Goal: Task Accomplishment & Management: Manage account settings

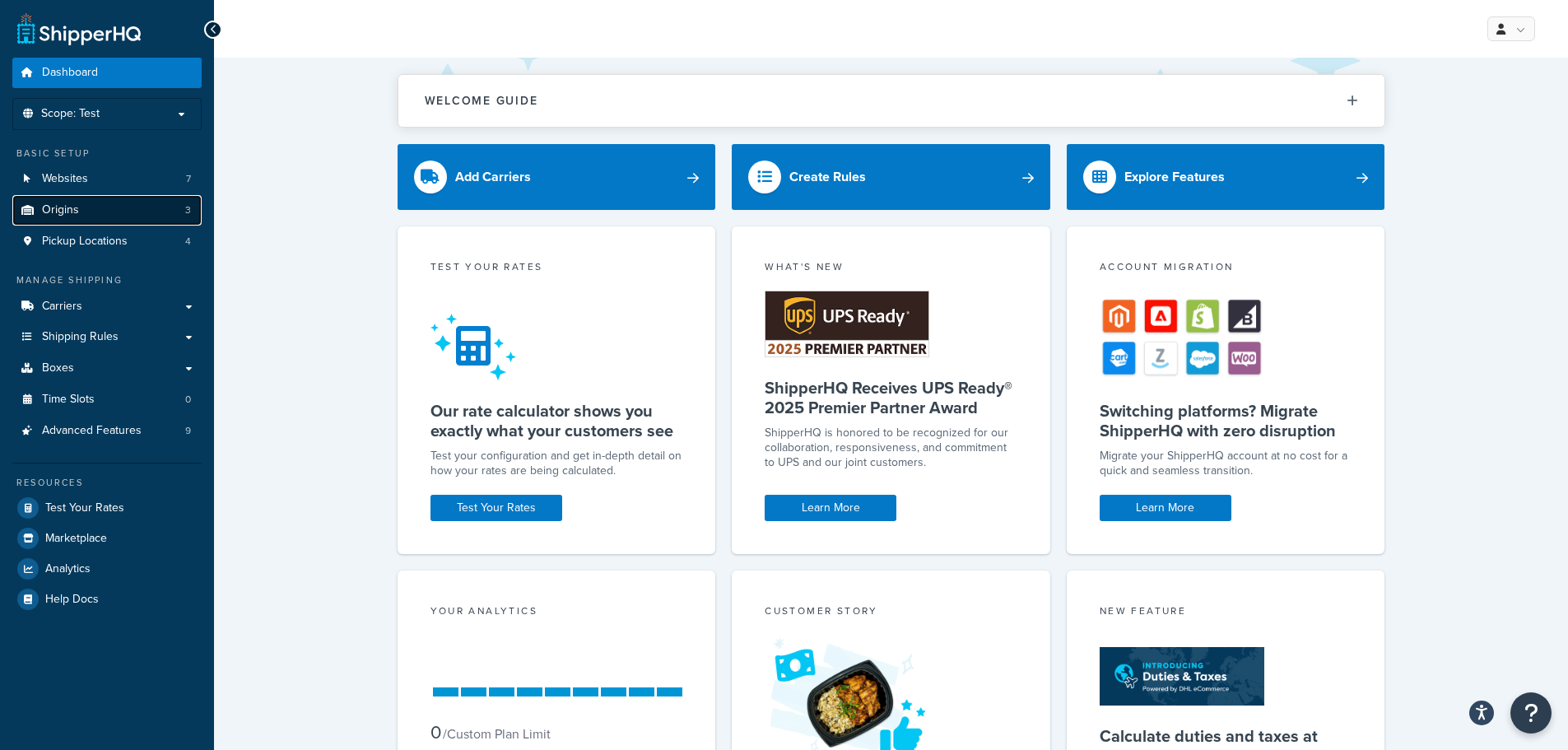
click at [79, 207] on link "Origins 3" at bounding box center [107, 210] width 189 height 31
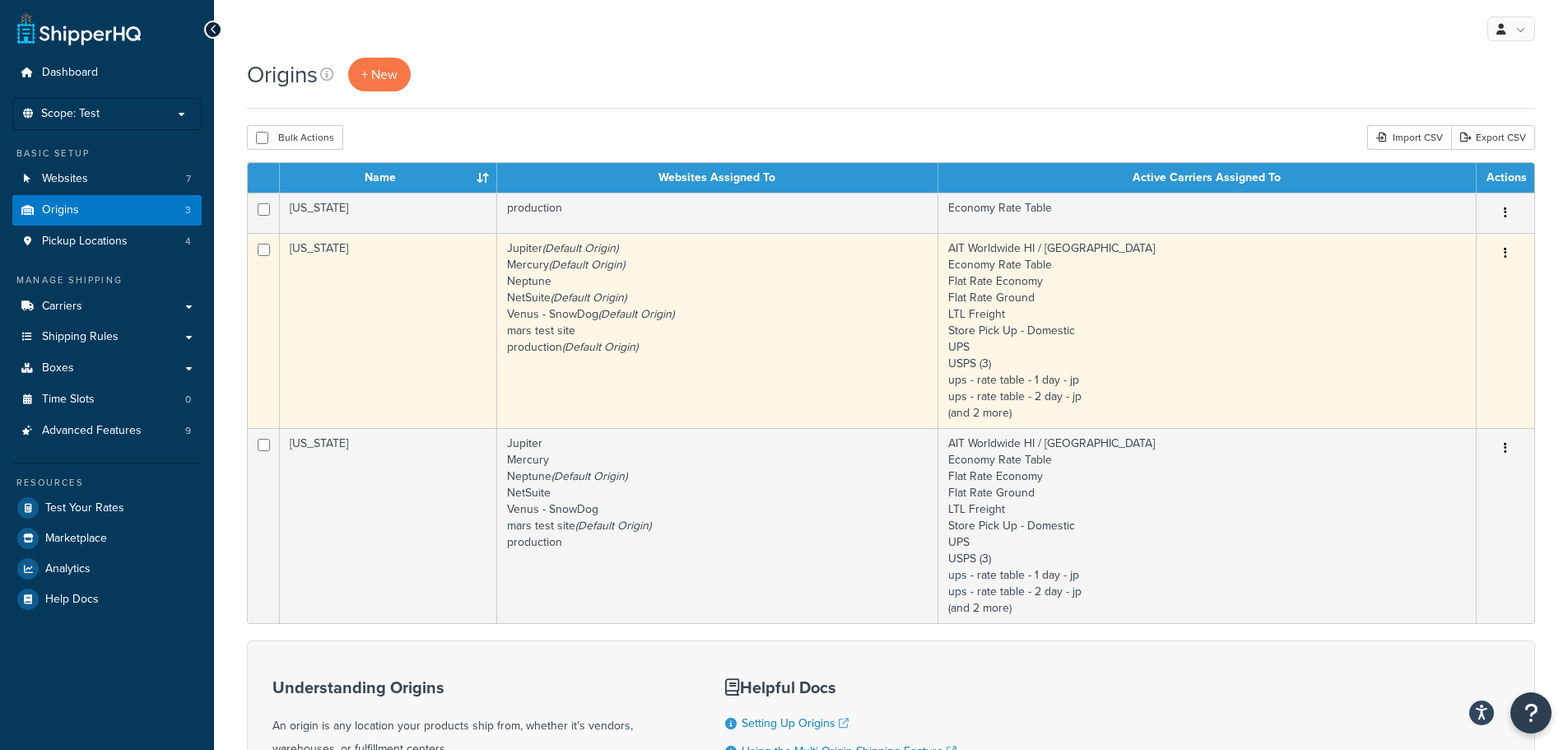
click at [380, 309] on td "[US_STATE]" at bounding box center [389, 330] width 217 height 195
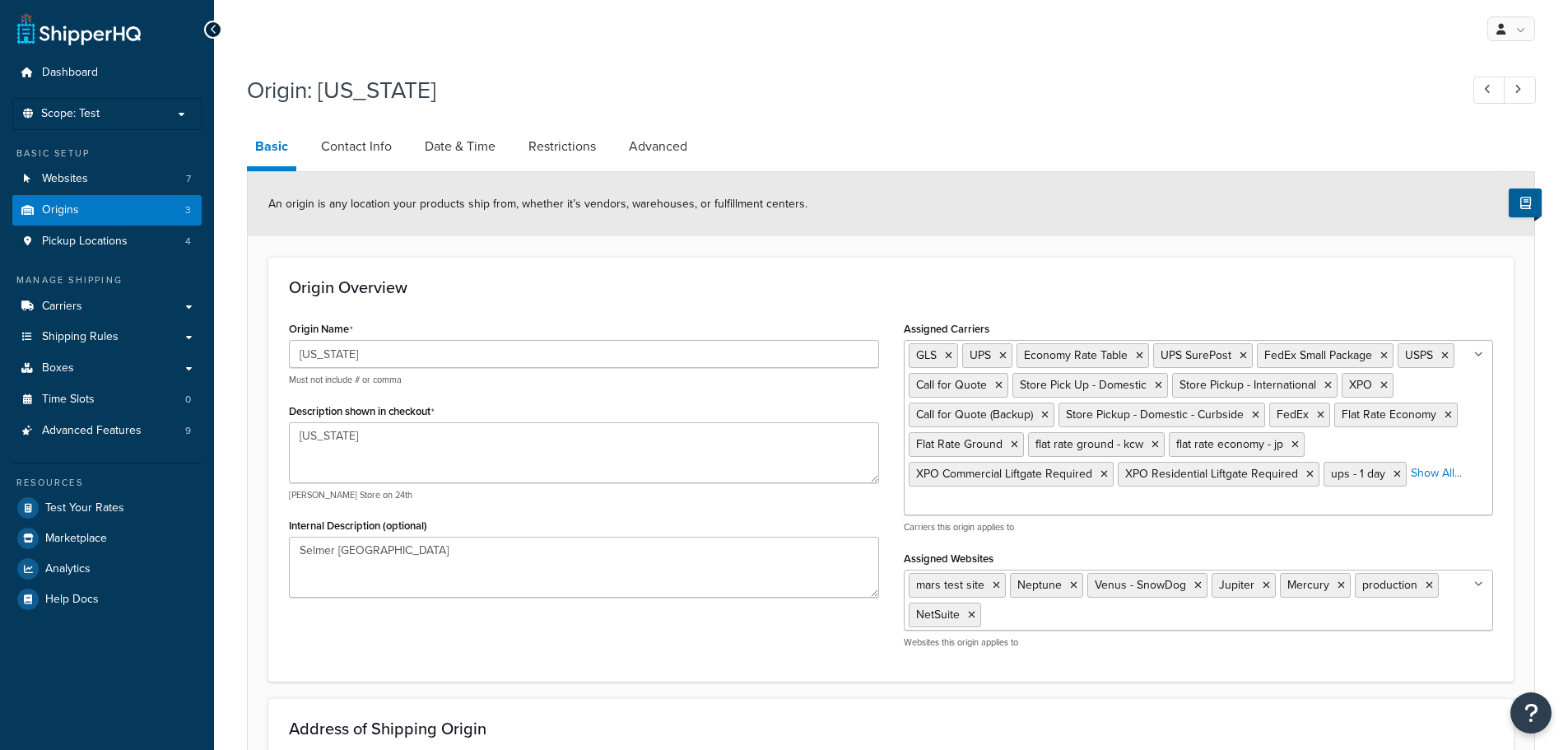
select select "42"
click at [468, 146] on link "Date & Time" at bounding box center [459, 147] width 87 height 40
select select "PER_SHIPPING_METHOD_TYPE"
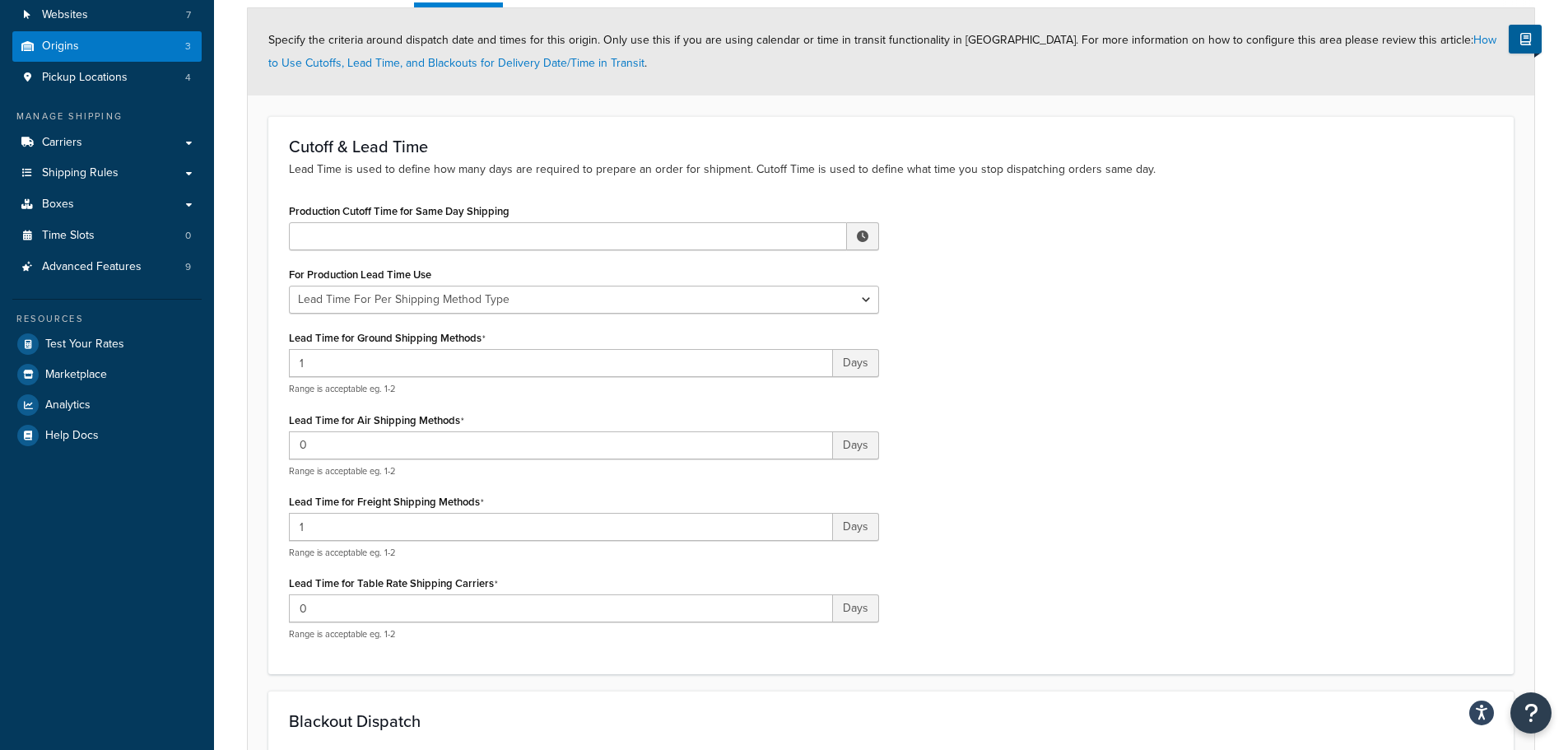
scroll to position [165, 0]
click at [444, 235] on input "Production Cutoff Time for Same Day Shipping" at bounding box center [567, 236] width 558 height 28
click at [422, 178] on div "Cutoff & Lead Time Lead Time is used to define how many days are required to pr…" at bounding box center [891, 394] width 1245 height 558
click at [454, 226] on input "Production Cutoff Time for Same Day Shipping" at bounding box center [567, 236] width 558 height 28
click at [745, 318] on span "▼" at bounding box center [742, 321] width 33 height 33
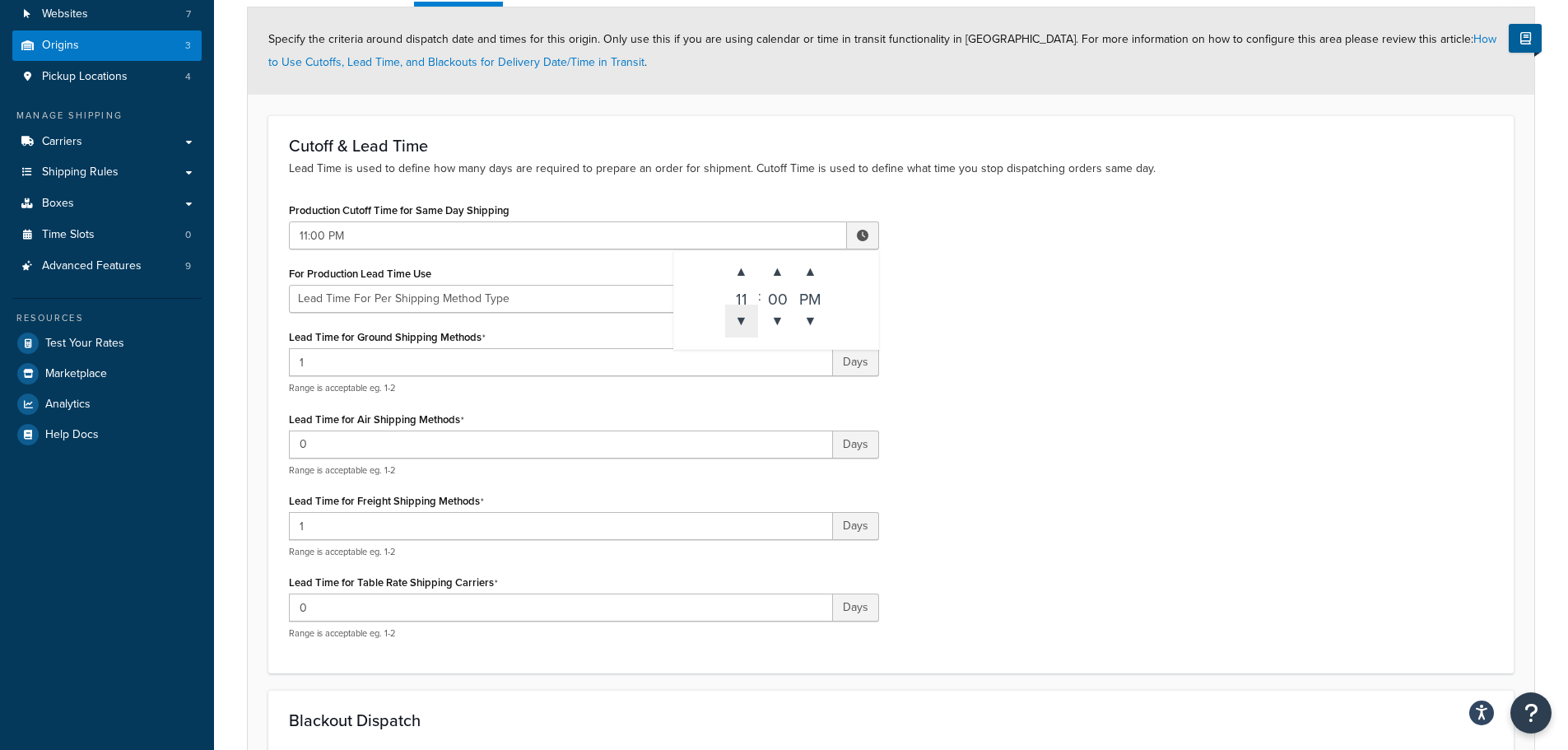
click at [745, 318] on span "▼" at bounding box center [742, 321] width 33 height 33
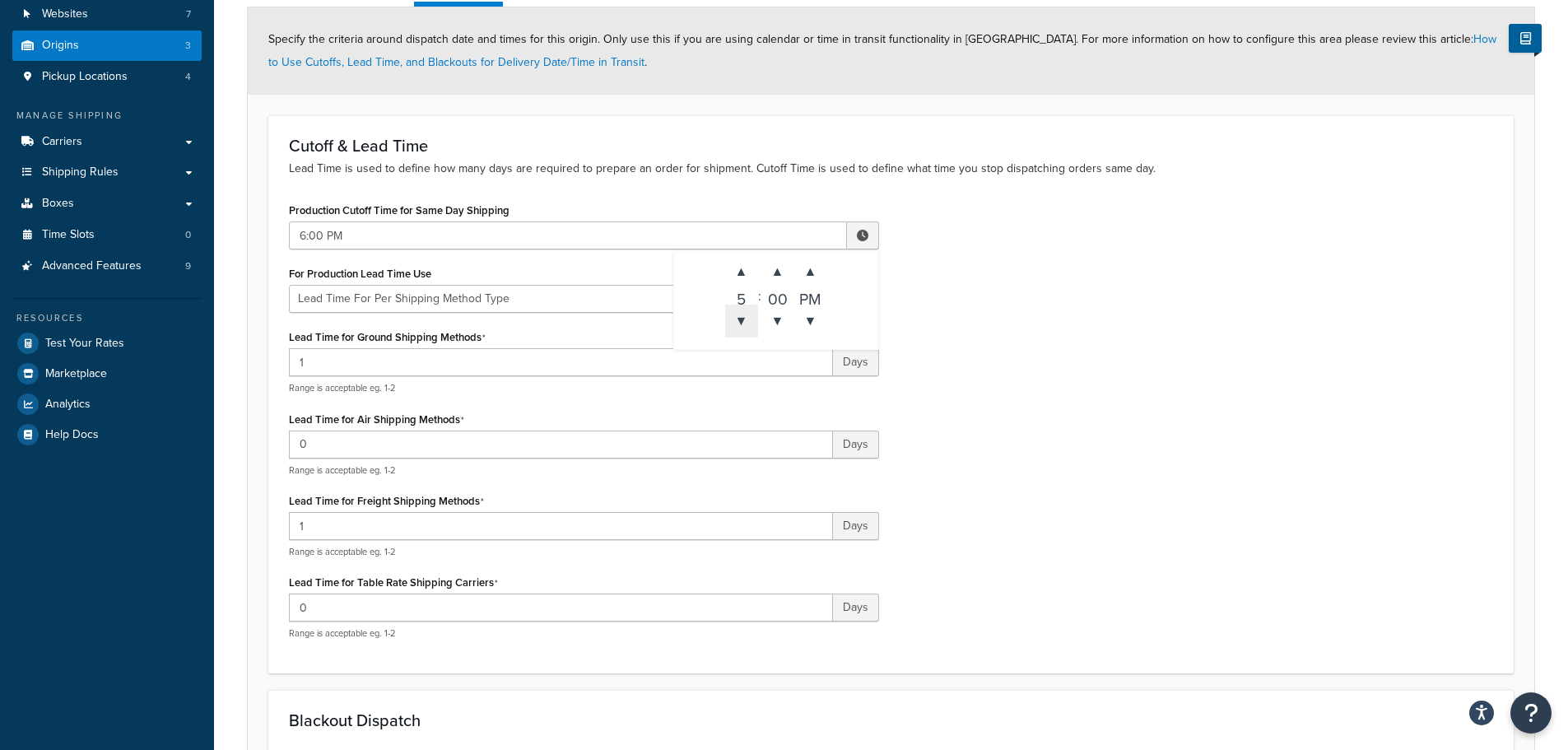
click at [745, 318] on span "▼" at bounding box center [742, 321] width 33 height 33
type input "2:00 PM"
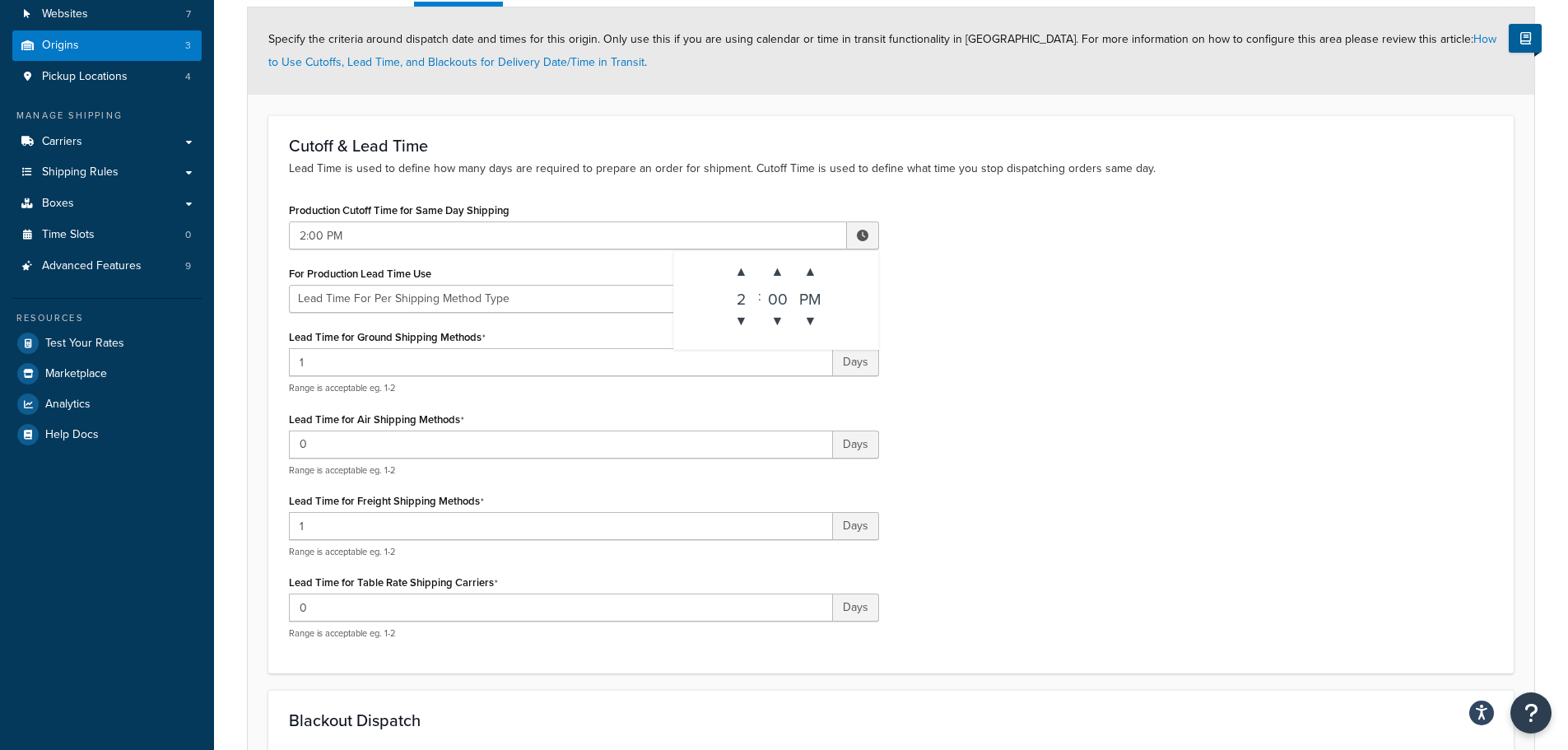
click at [973, 314] on div "Production Cutoff Time for Same Day Shipping 2:00 PM ▲ 2 ▼ : ▲ 00 ▼ ▲ PM ▼ For …" at bounding box center [891, 426] width 1229 height 455
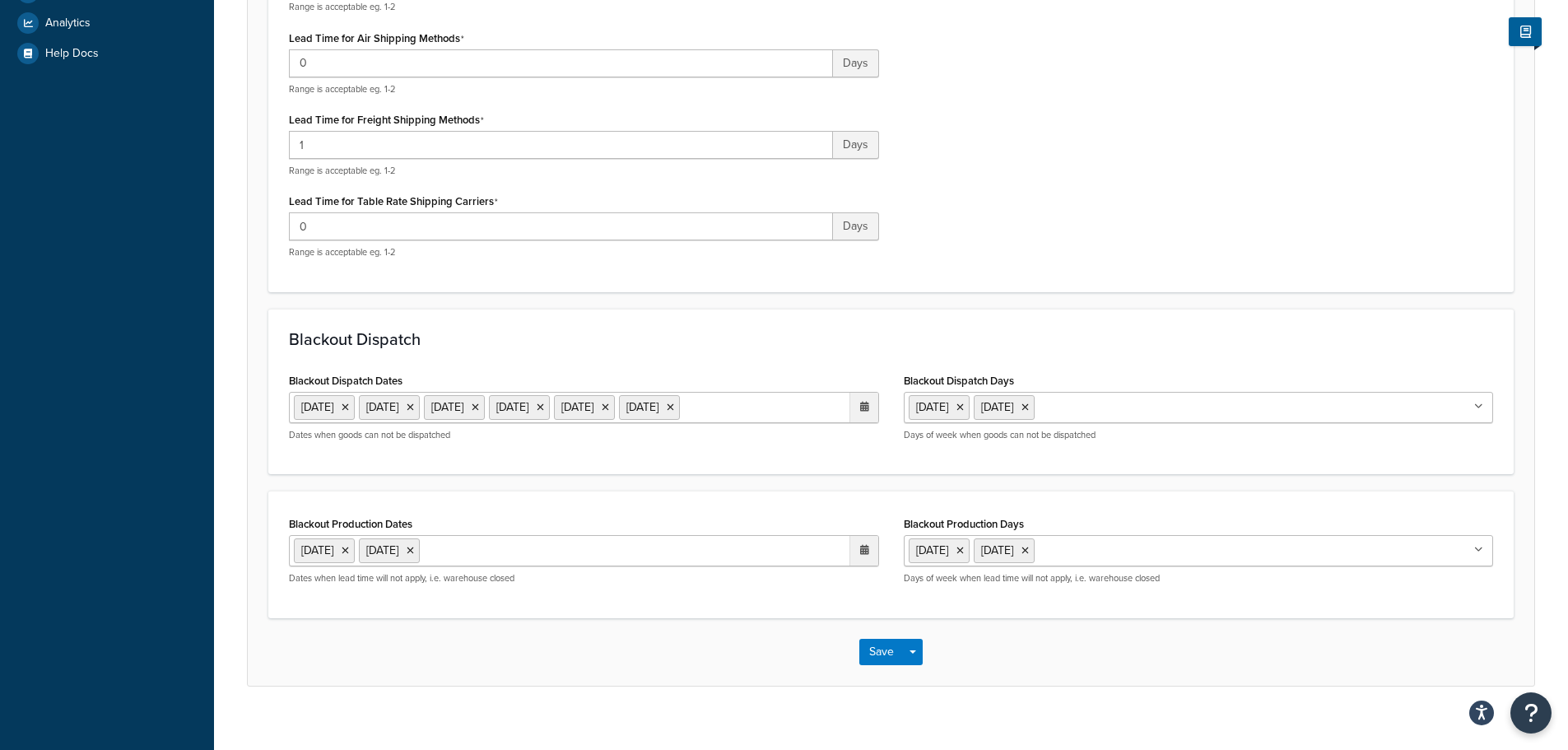
scroll to position [595, 0]
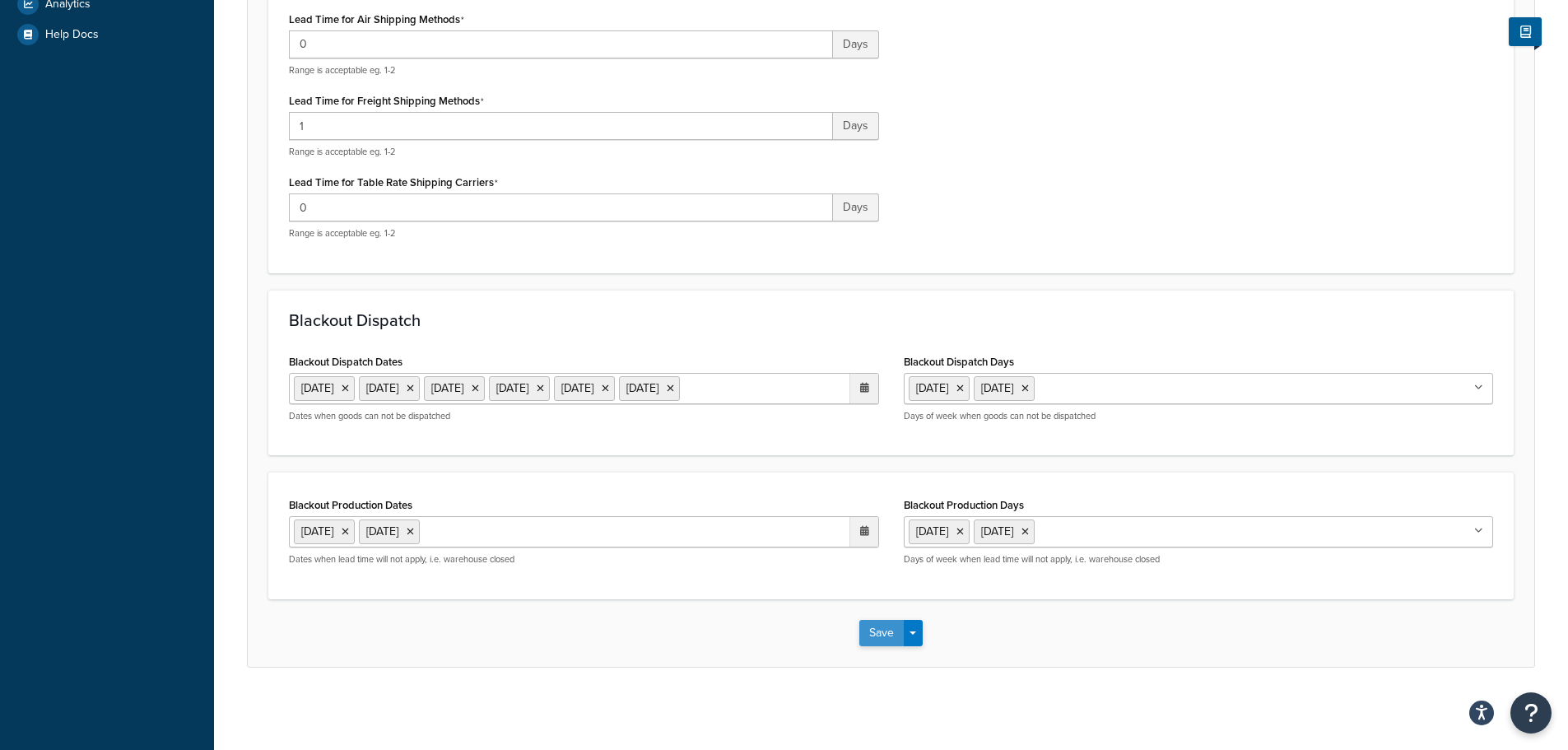
click at [890, 632] on button "Save" at bounding box center [882, 634] width 45 height 27
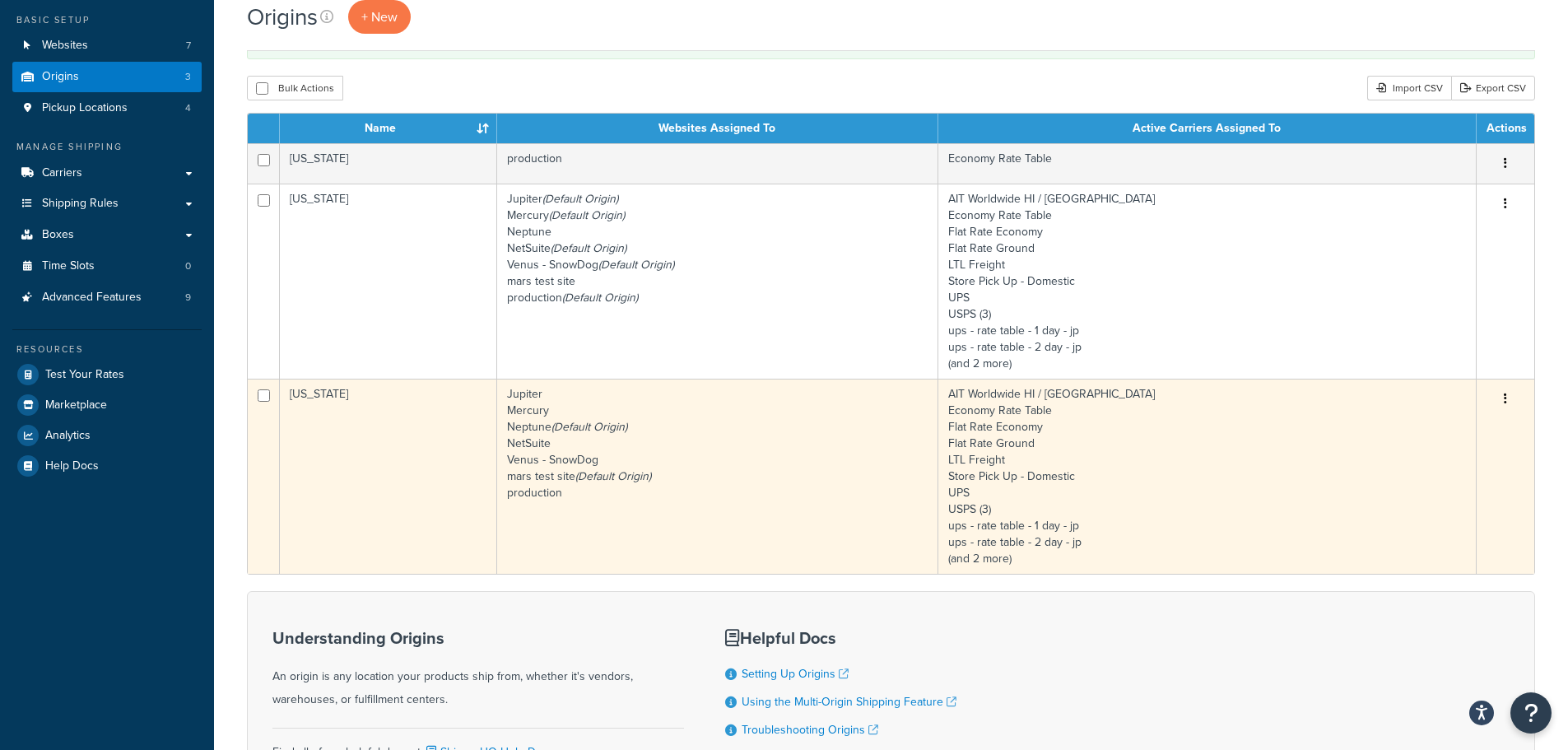
scroll to position [165, 0]
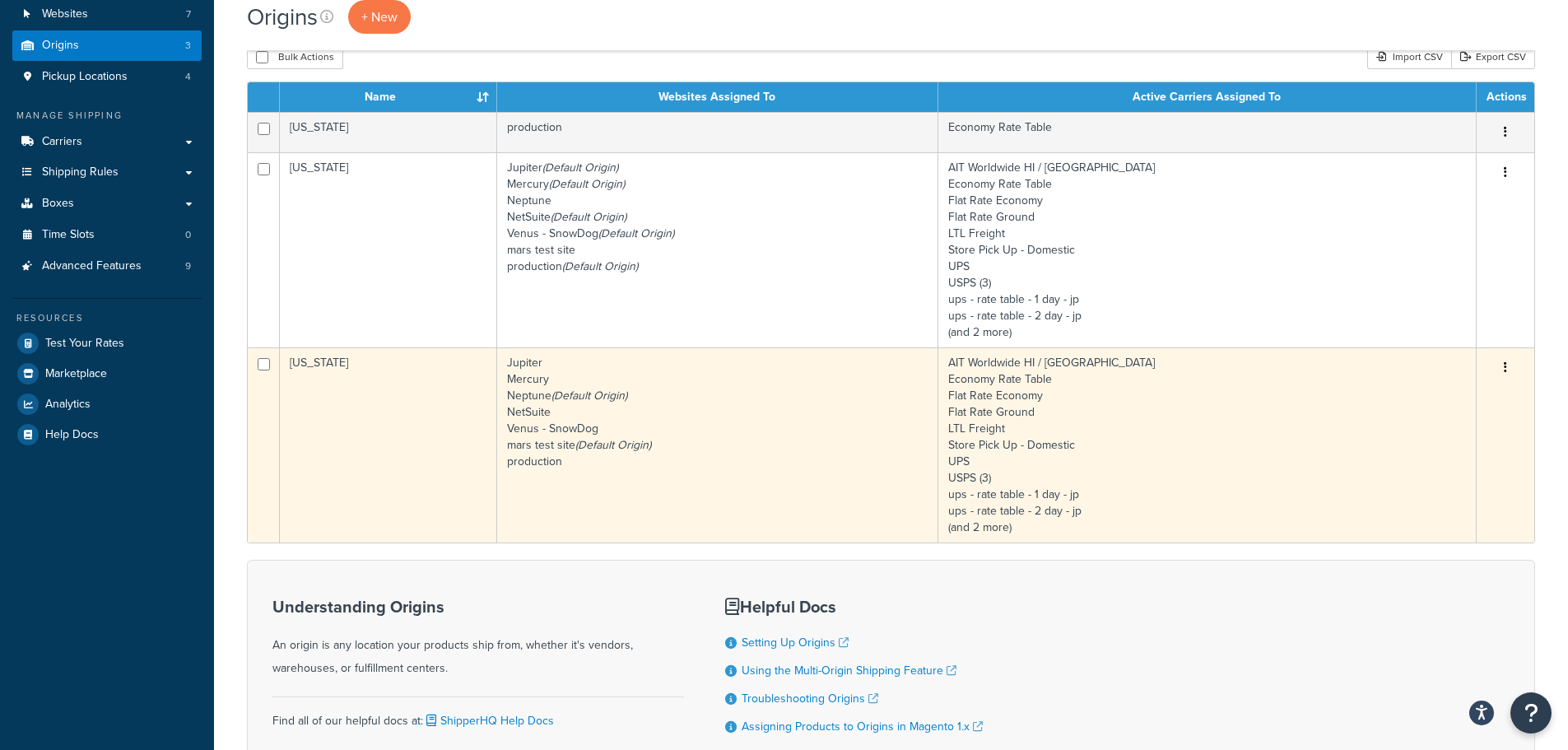
click at [328, 458] on td "[US_STATE]" at bounding box center [389, 445] width 217 height 195
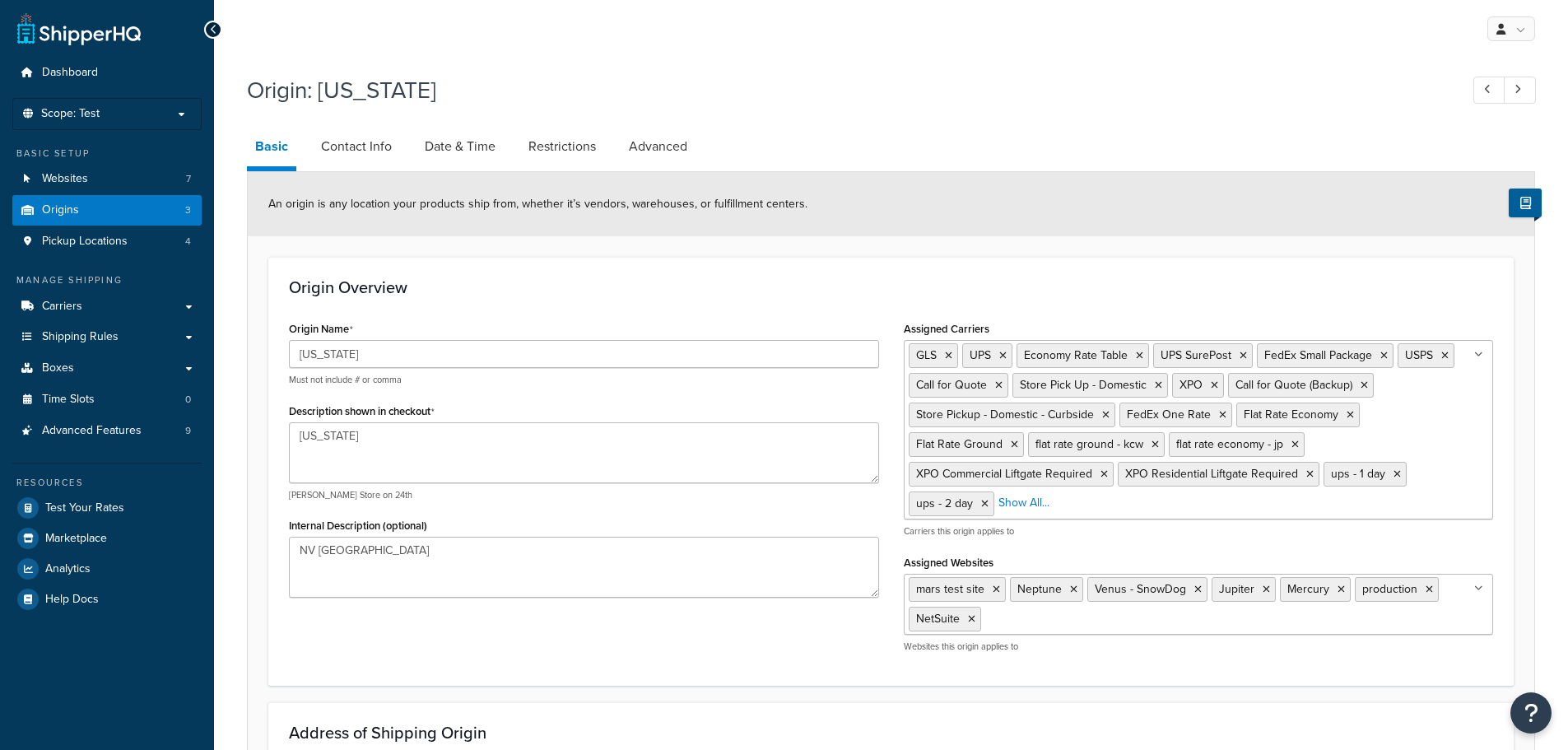
select select "28"
click at [467, 155] on link "Date & Time" at bounding box center [459, 147] width 87 height 40
select select "PER_SHIPPING_METHOD_TYPE"
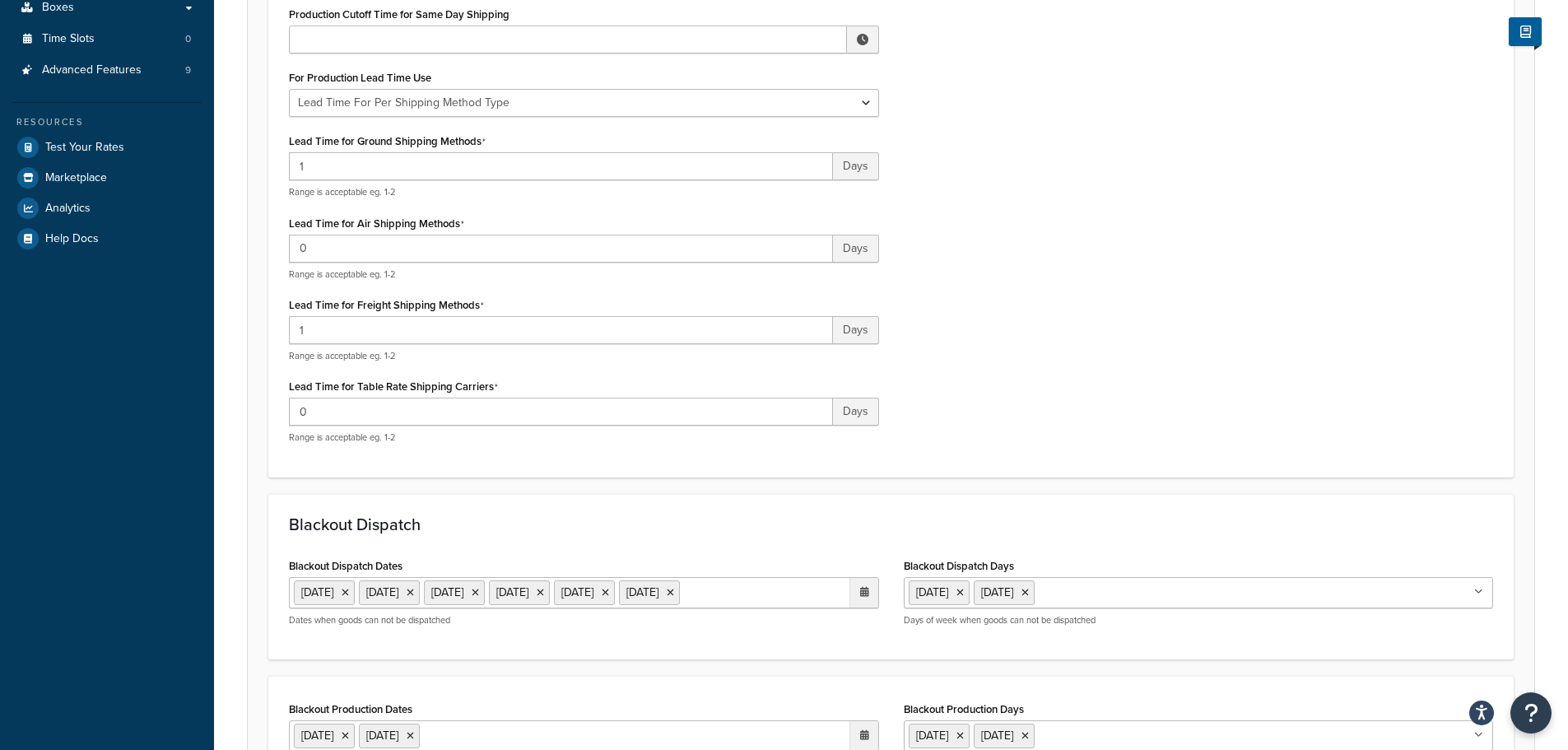
scroll to position [100, 0]
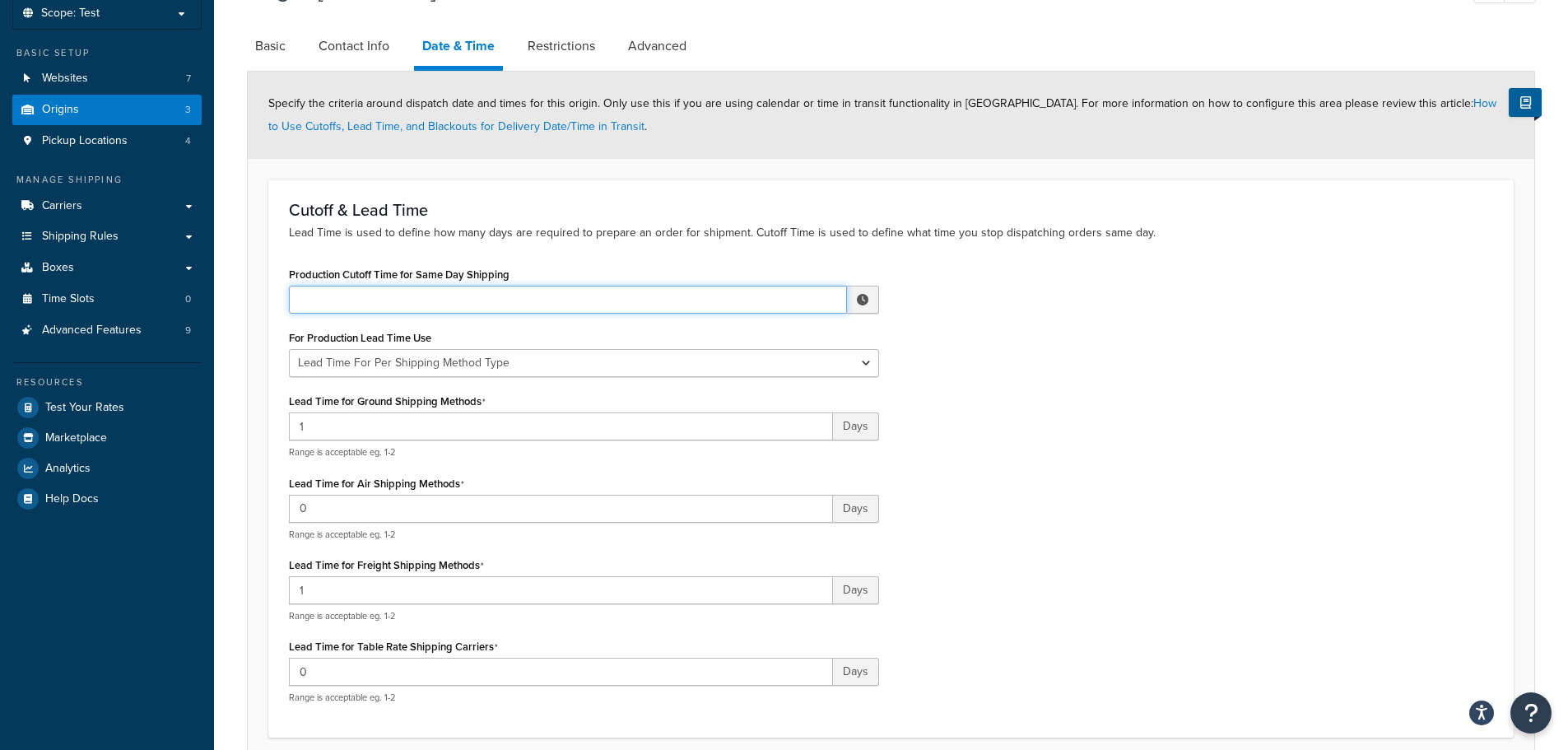
click at [620, 288] on input "Production Cutoff Time for Same Day Shipping" at bounding box center [567, 300] width 558 height 28
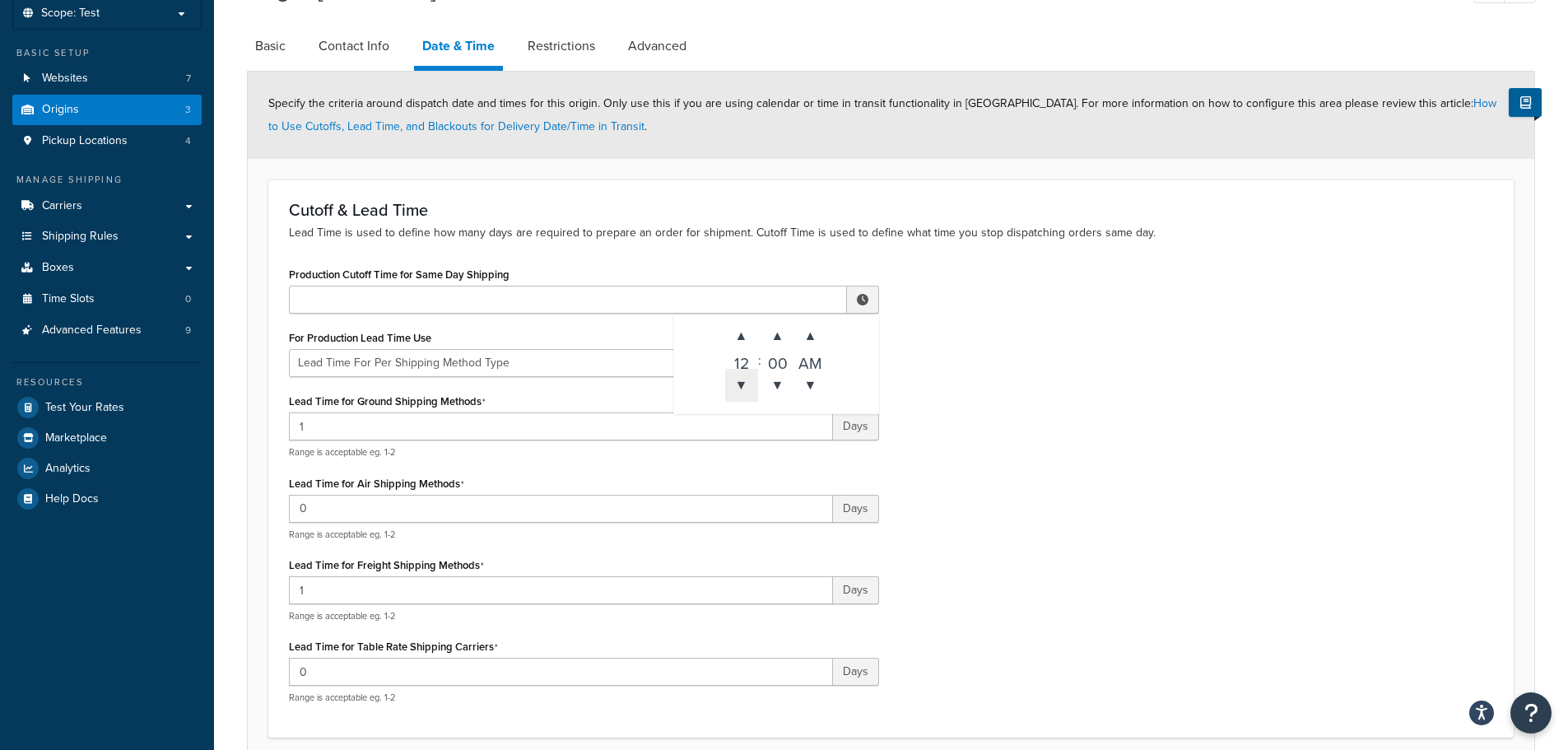
click at [743, 382] on span "▼" at bounding box center [742, 386] width 33 height 33
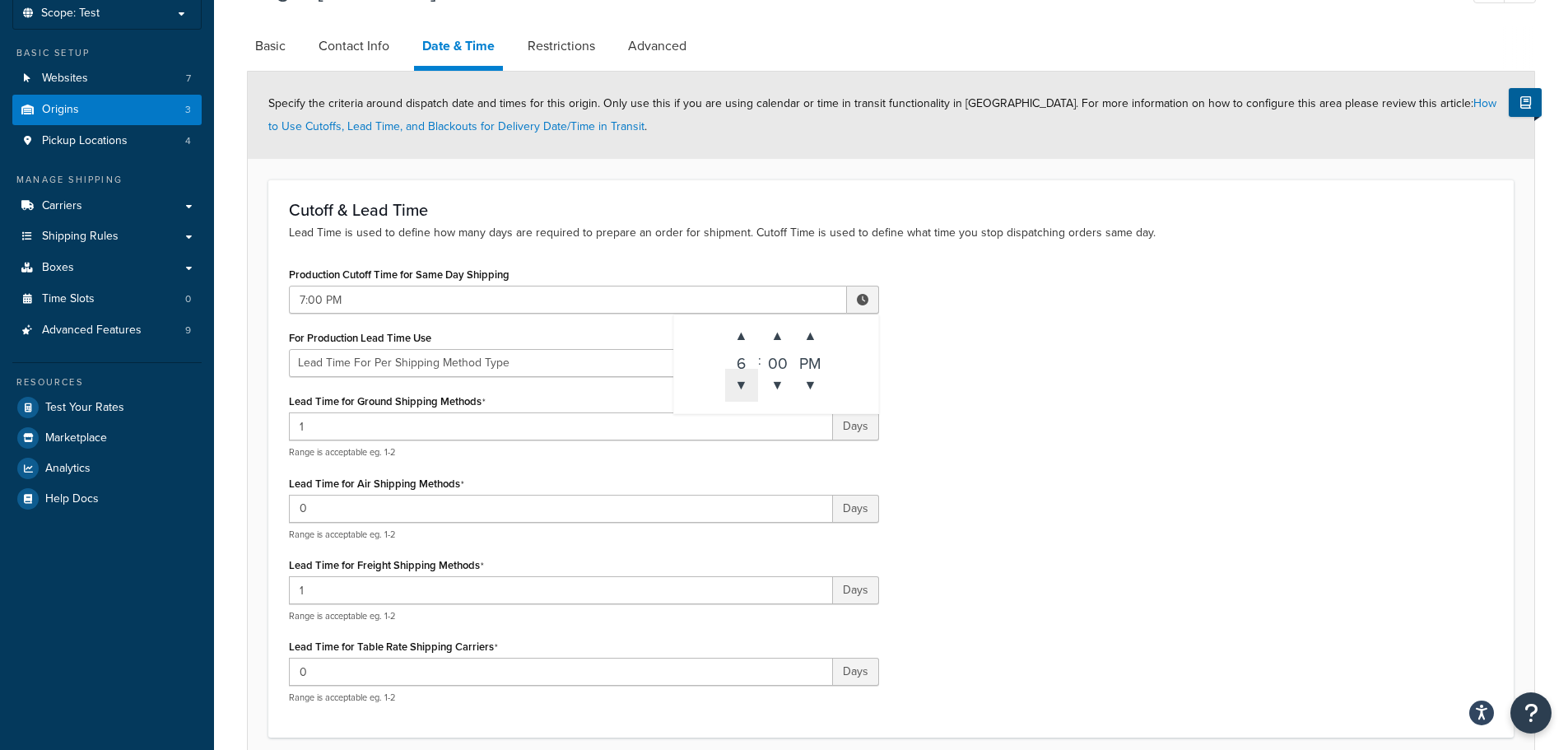
click at [743, 382] on span "▼" at bounding box center [742, 386] width 33 height 33
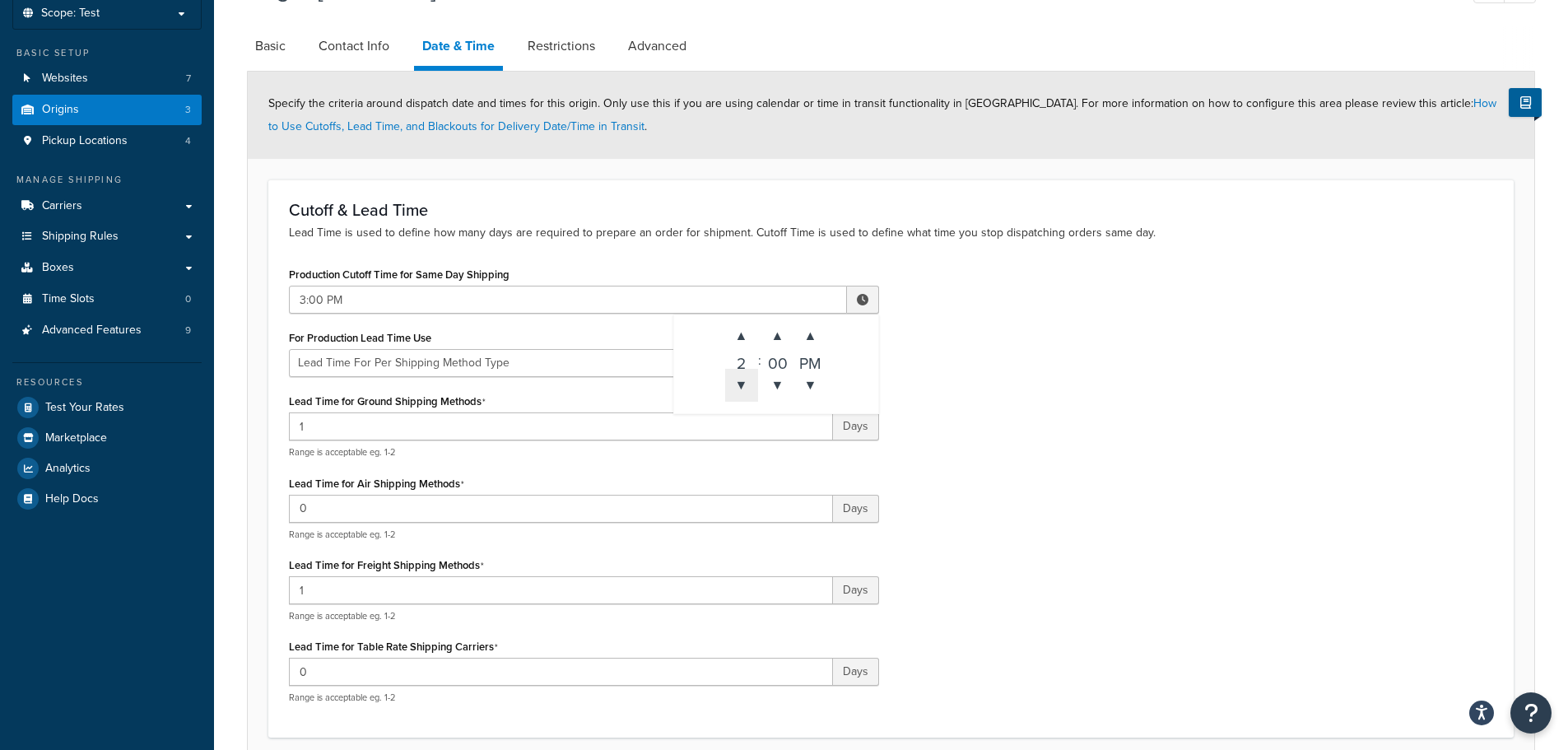
type input "2:00 PM"
click at [964, 354] on div "Production Cutoff Time for Same Day Shipping 2:00 PM ▲ 2 ▼ : ▲ 00 ▼ ▲ PM ▼ For …" at bounding box center [891, 490] width 1229 height 455
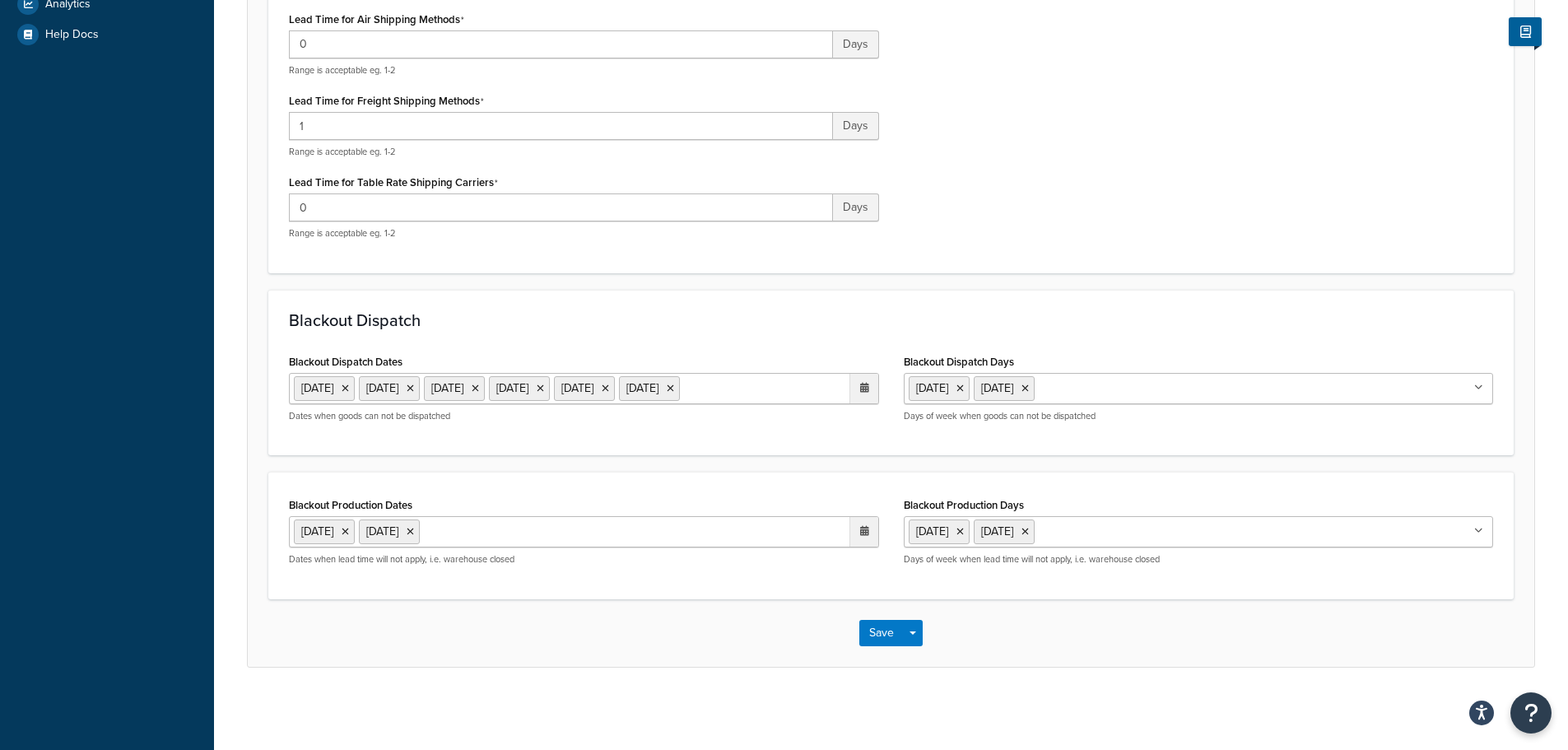
scroll to position [595, 0]
click at [876, 641] on button "Save" at bounding box center [882, 634] width 45 height 27
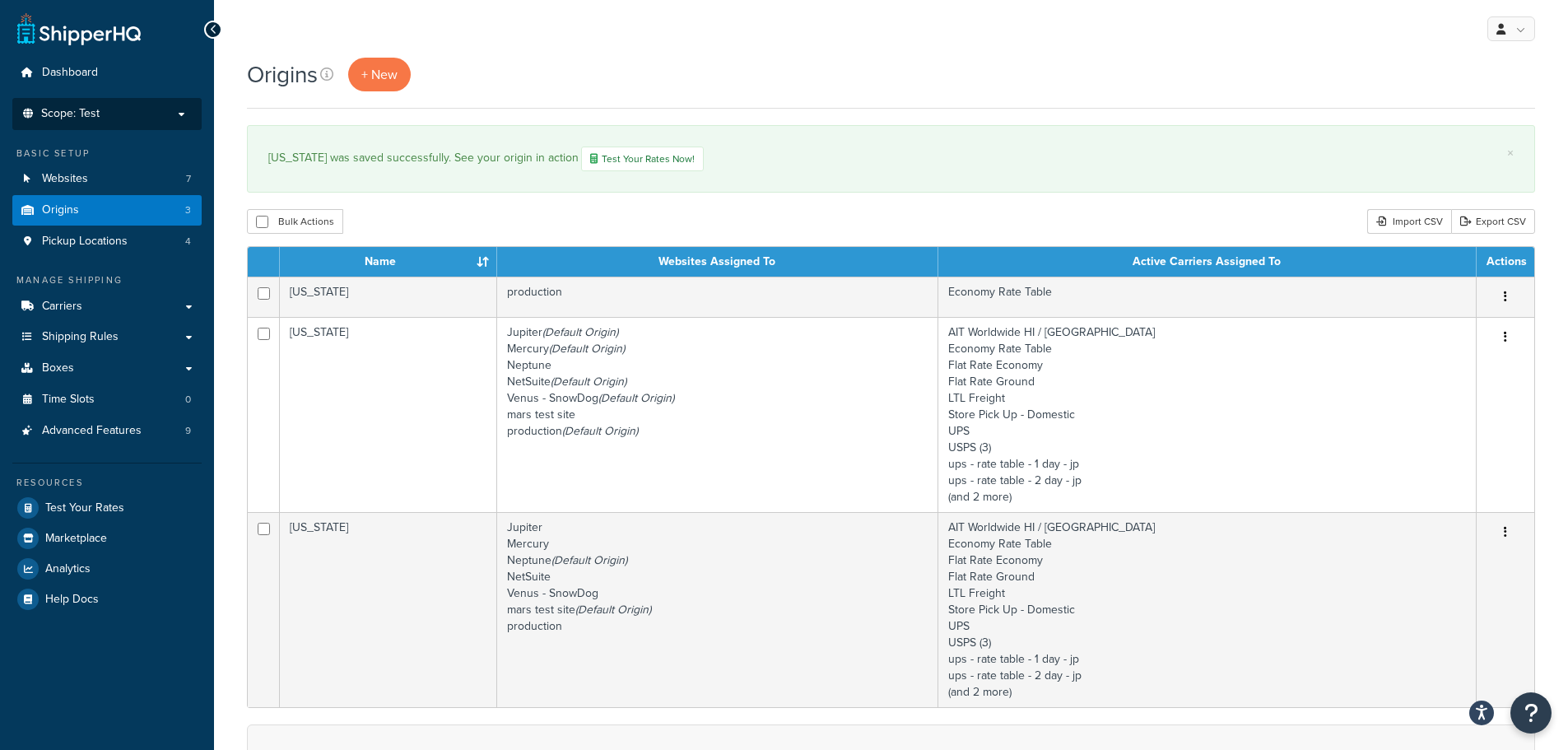
click at [101, 114] on p "Scope: Test" at bounding box center [107, 114] width 174 height 14
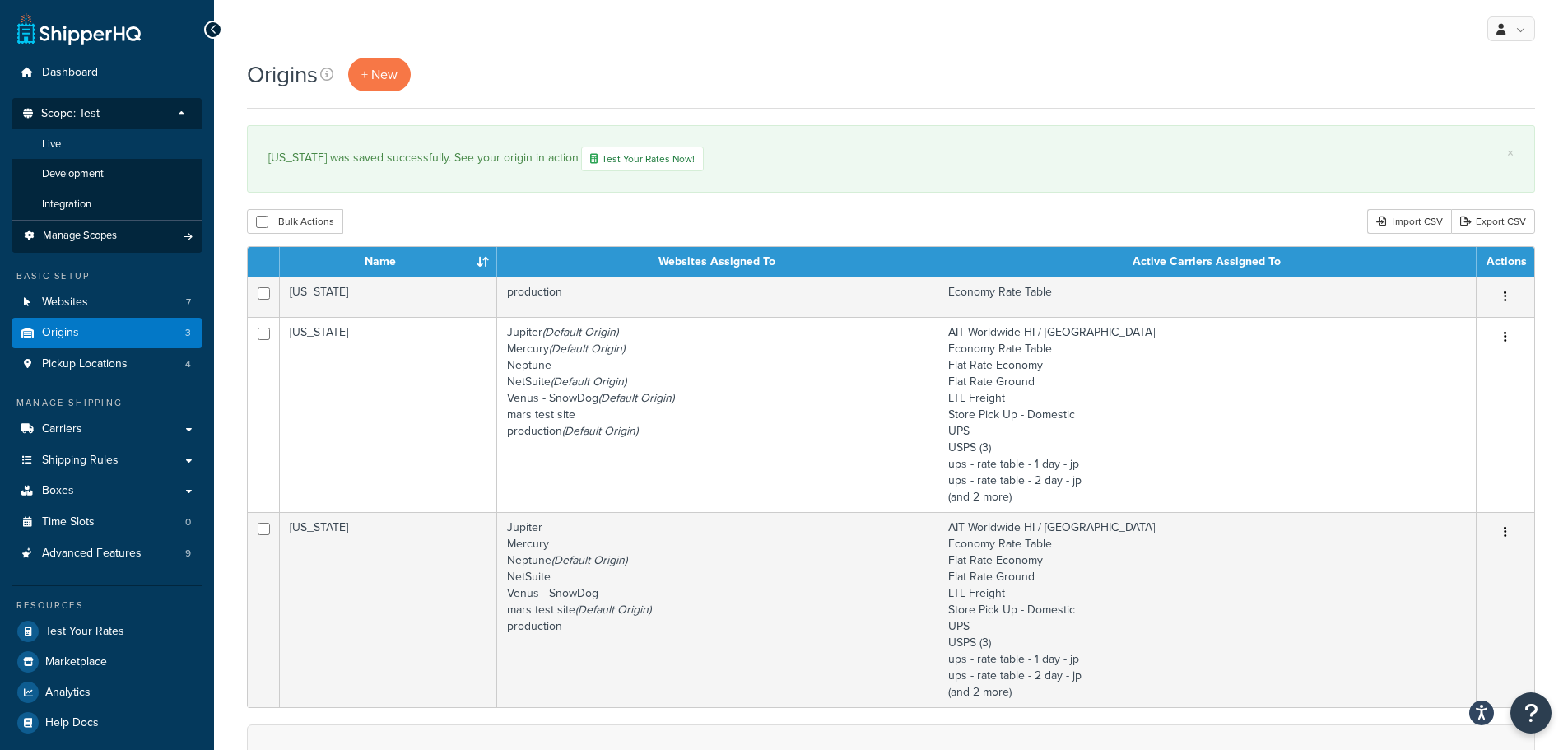
click at [95, 153] on li "Live" at bounding box center [107, 144] width 191 height 31
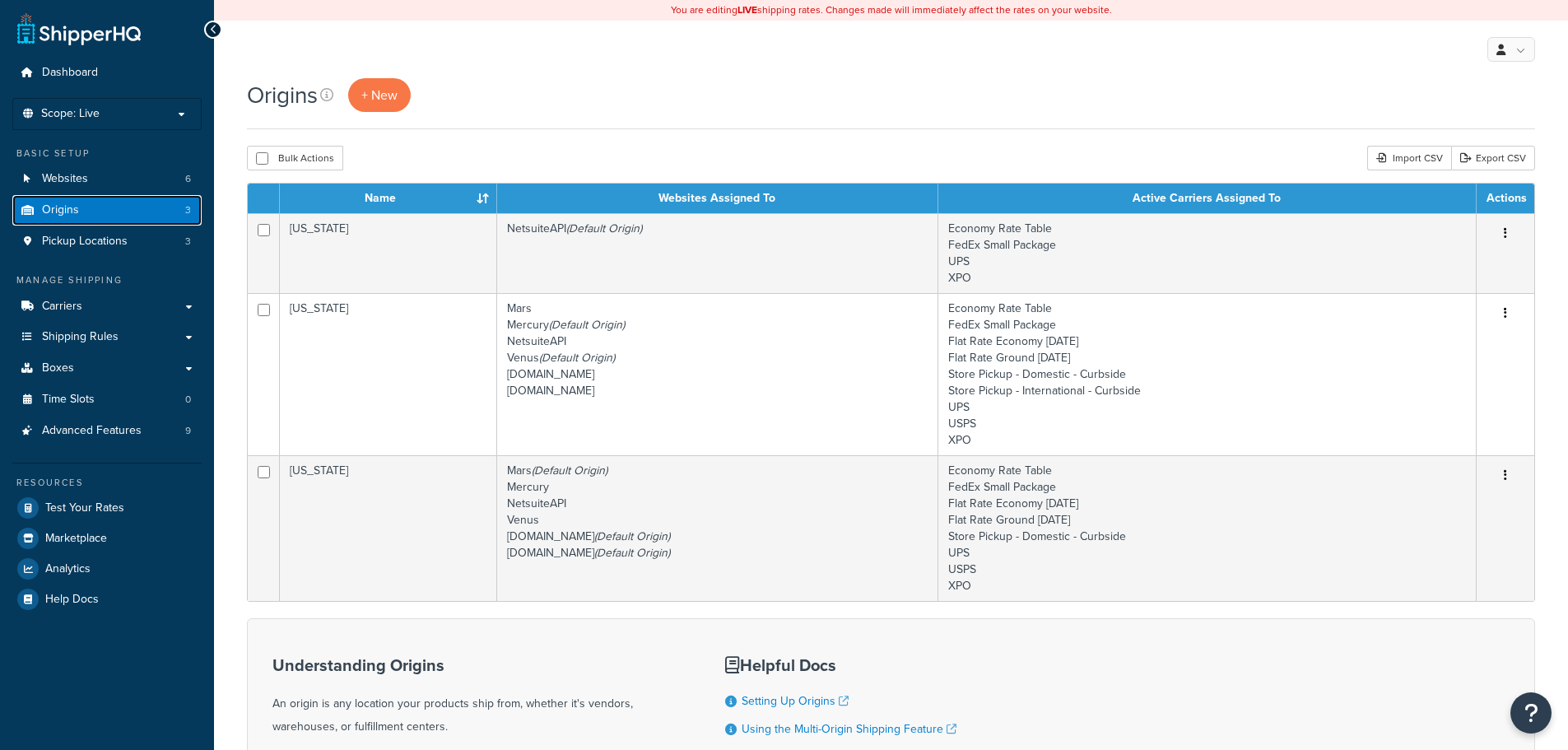
click at [90, 213] on link "Origins 3" at bounding box center [107, 210] width 189 height 31
click at [384, 361] on td "[US_STATE]" at bounding box center [389, 374] width 217 height 163
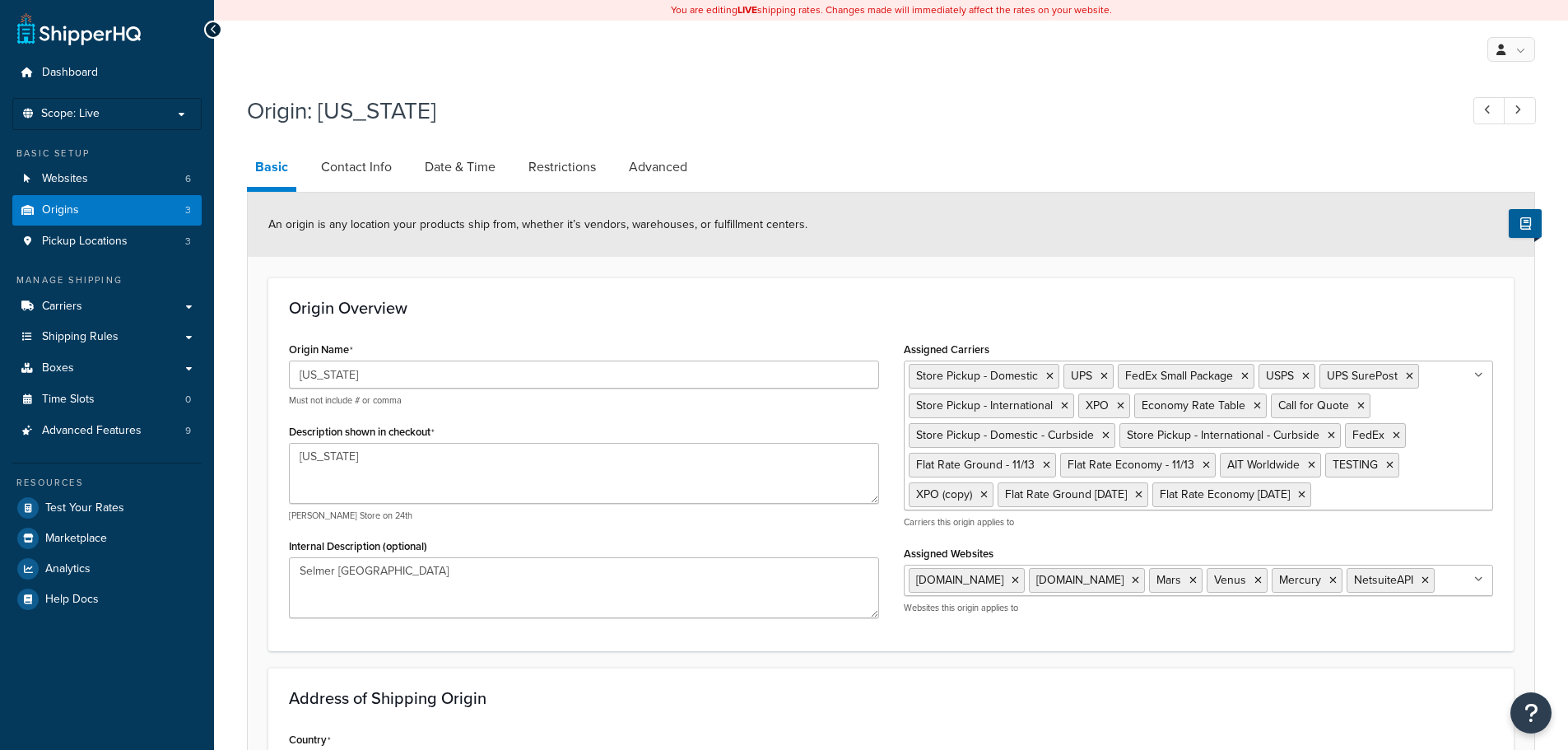
select select "42"
click at [512, 172] on li "Date & Time" at bounding box center [468, 168] width 104 height 40
click at [464, 163] on link "Date & Time" at bounding box center [459, 168] width 87 height 40
select select "PER_SHIPPING_METHOD_TYPE"
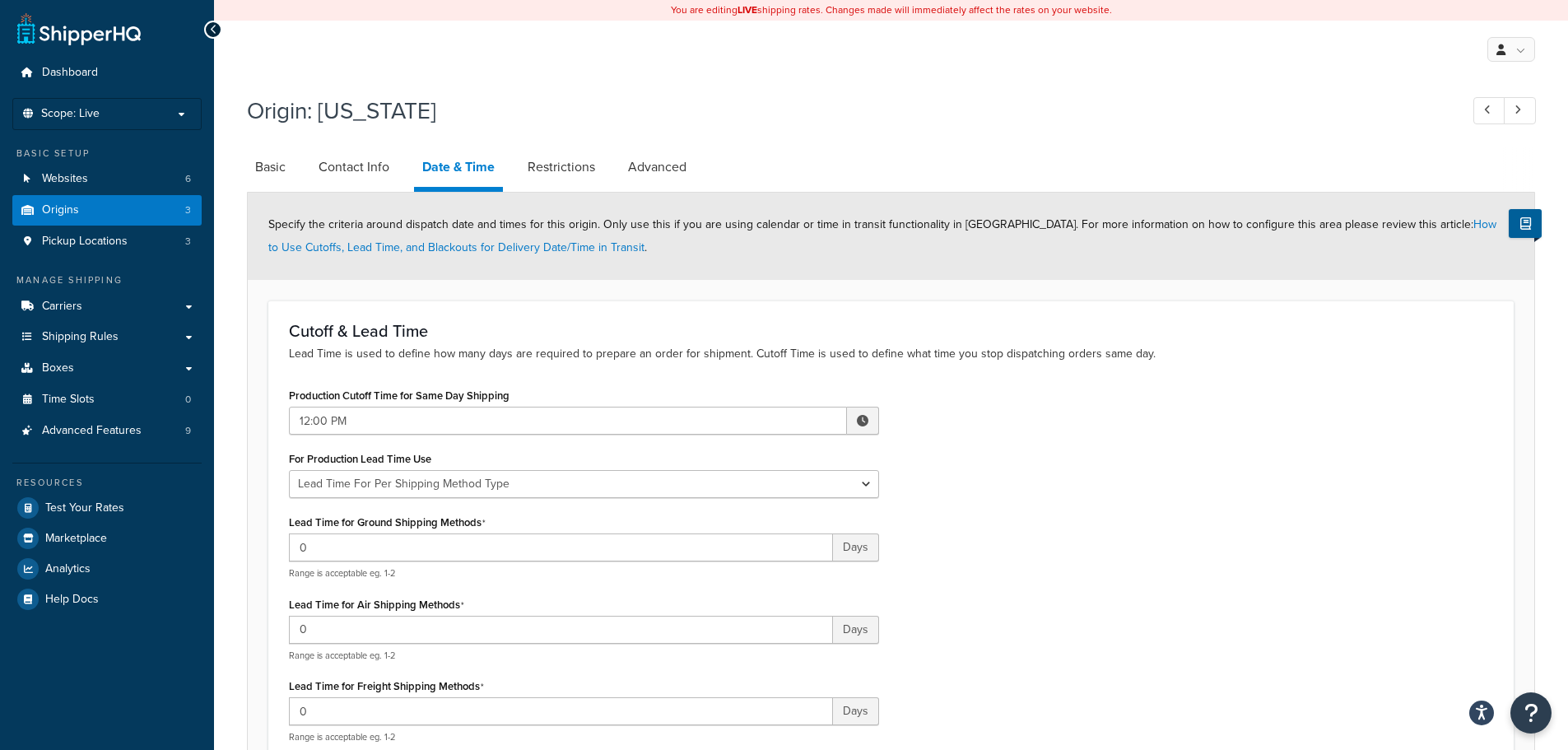
click at [1079, 477] on div "Production Cutoff Time for Same Day Shipping 12:00 PM ▲ 12 ▼ : ▲ 00 ▼ ▲ PM ▼ Fo…" at bounding box center [891, 611] width 1229 height 455
click at [132, 110] on p "Scope: Live" at bounding box center [107, 114] width 174 height 14
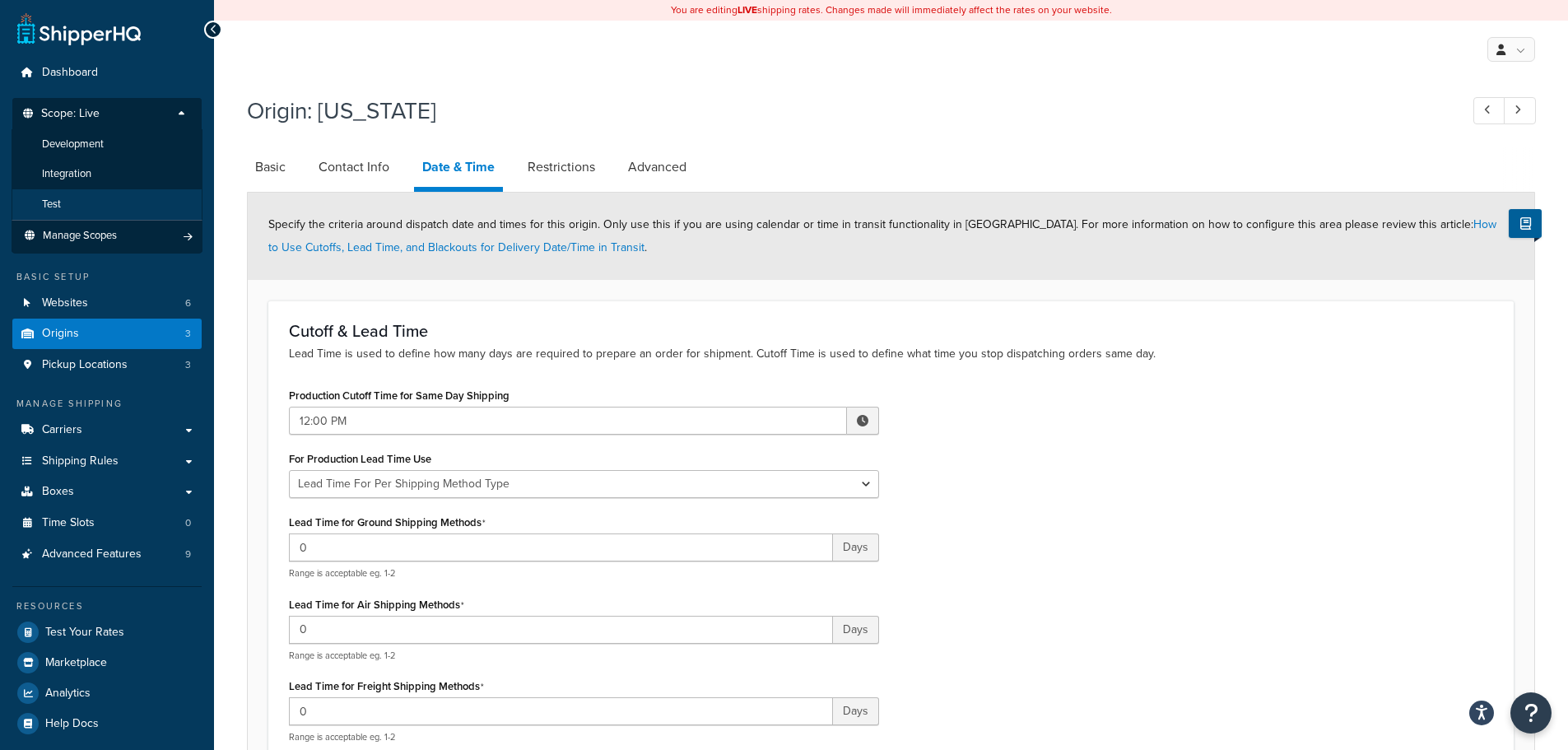
click at [110, 197] on li "Test" at bounding box center [107, 204] width 191 height 31
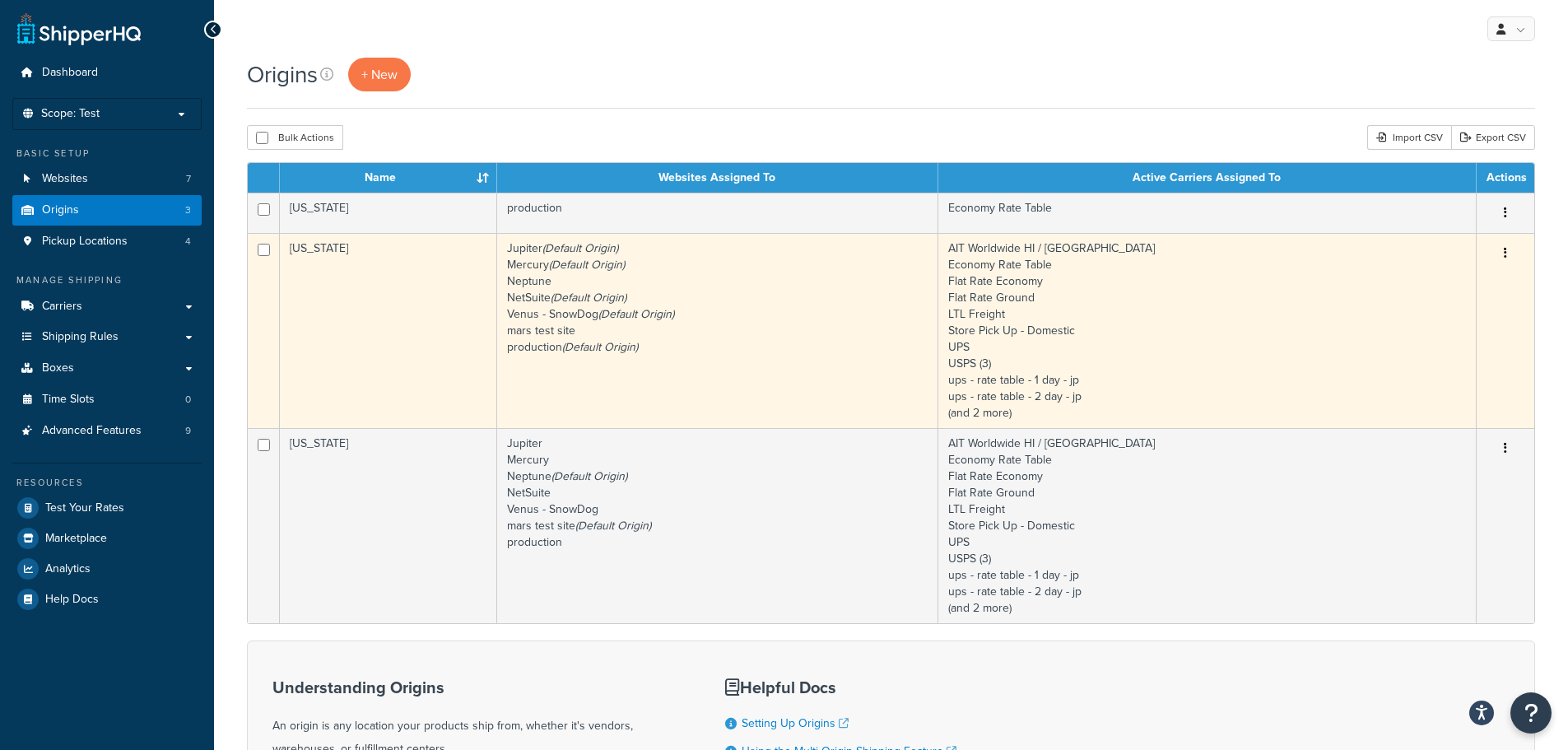
click at [394, 300] on td "[US_STATE]" at bounding box center [389, 330] width 217 height 195
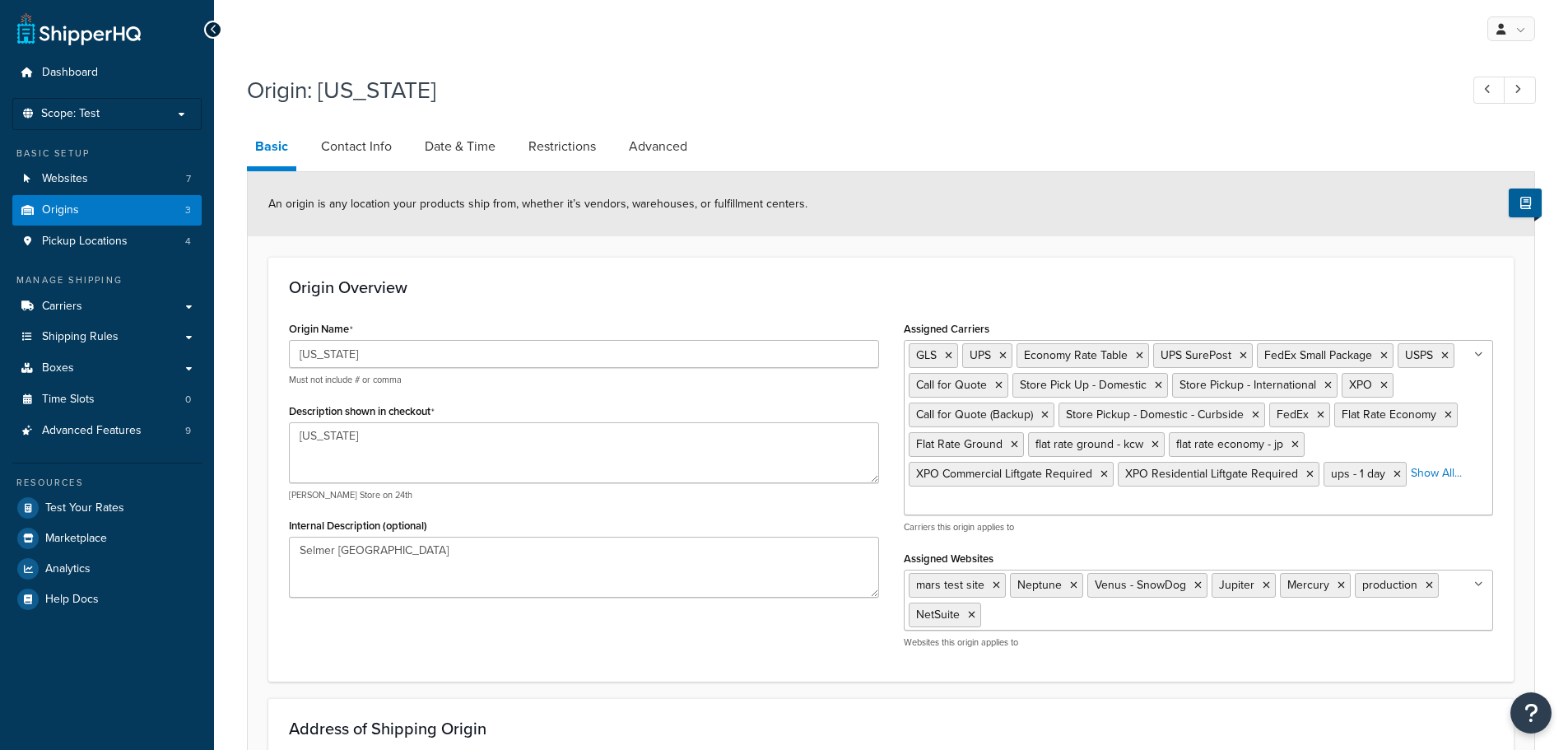
select select "42"
click at [451, 147] on link "Date & Time" at bounding box center [459, 147] width 87 height 40
select select "PER_SHIPPING_METHOD_TYPE"
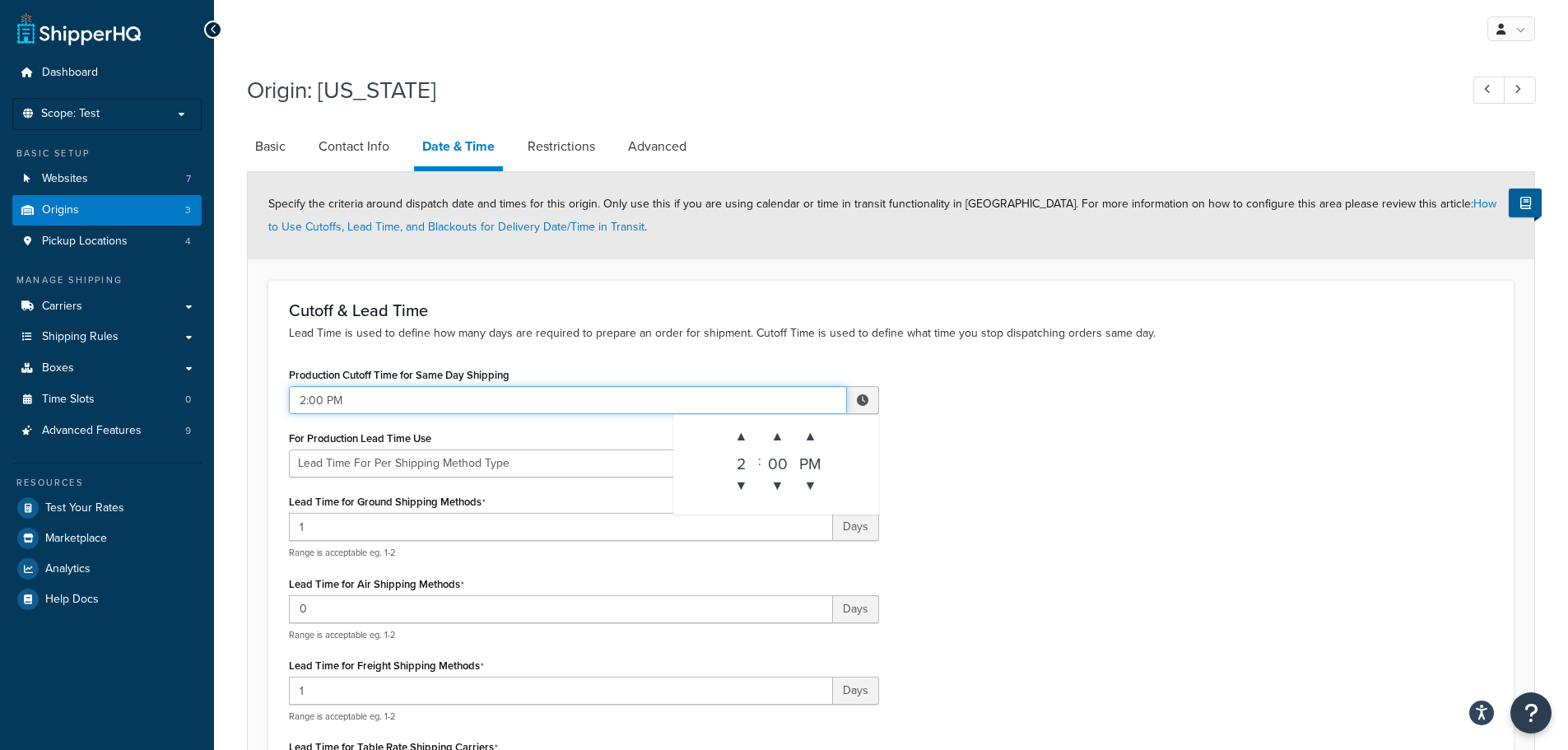
click at [704, 401] on input "2:00 PM" at bounding box center [567, 401] width 558 height 28
click at [740, 438] on span "▲" at bounding box center [742, 436] width 33 height 33
click at [738, 474] on span "▼" at bounding box center [742, 486] width 33 height 33
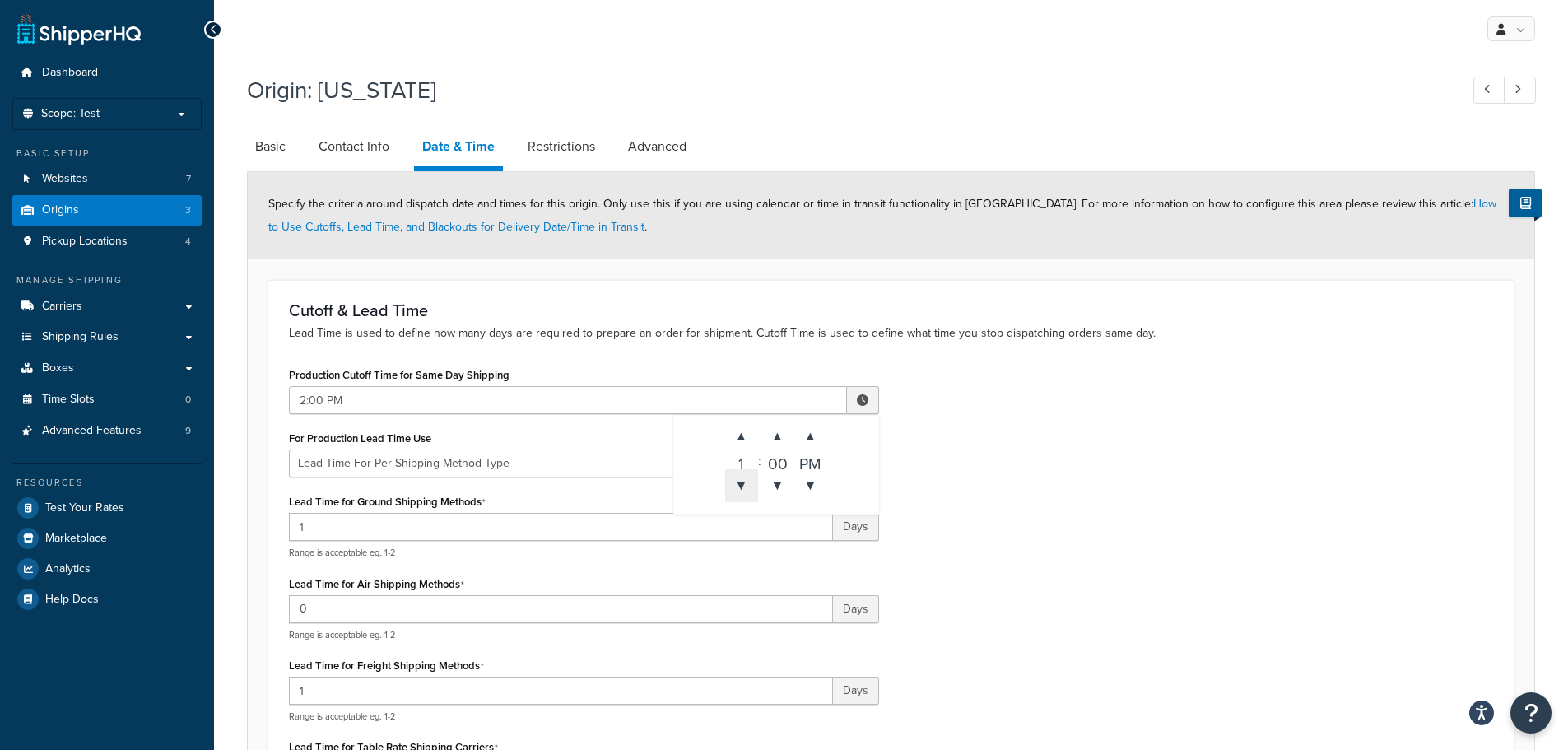
click at [738, 474] on span "▼" at bounding box center [742, 486] width 33 height 33
type input "12:00 PM"
click at [588, 361] on div "Cutoff & Lead Time Lead Time is used to define how many days are required to pr…" at bounding box center [891, 559] width 1245 height 558
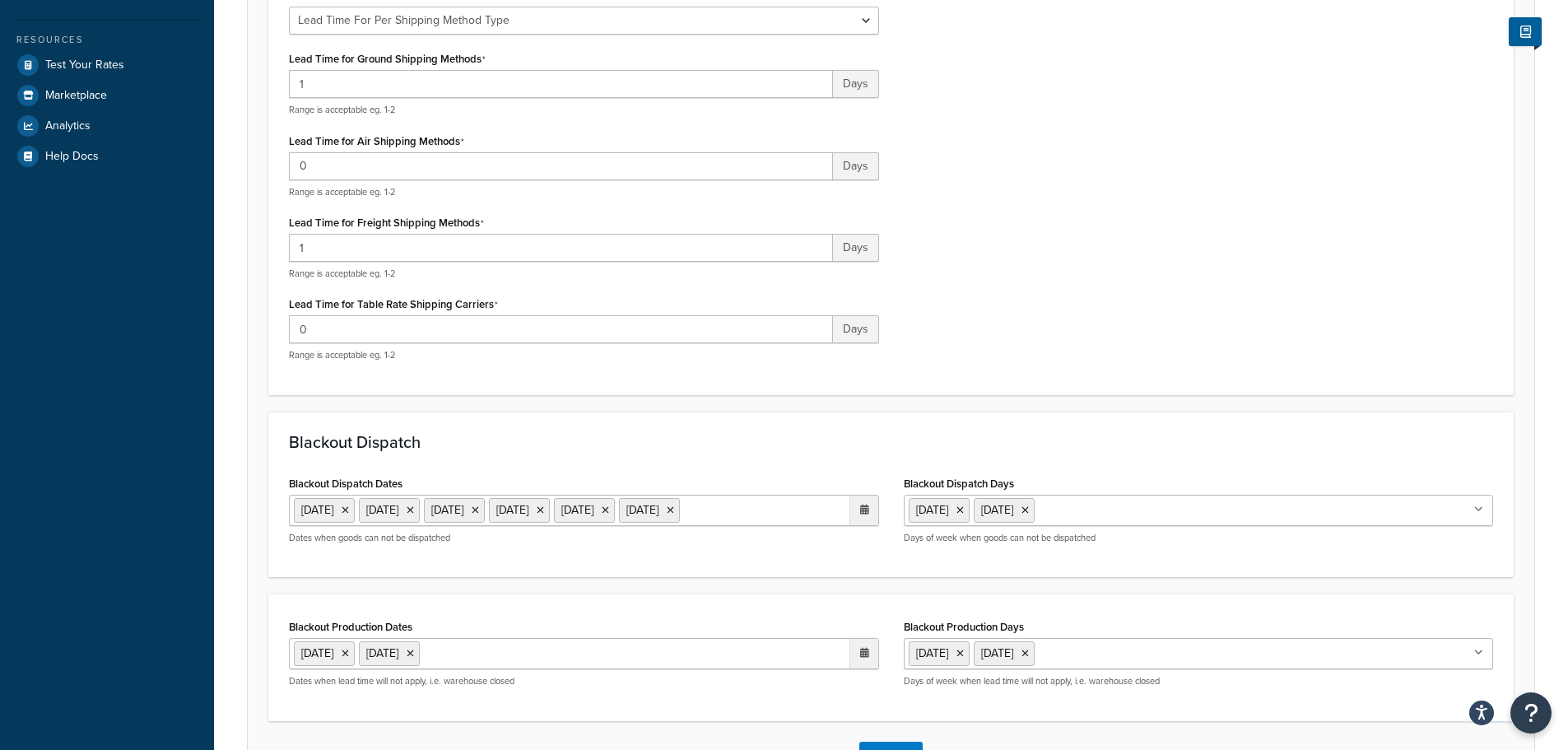
scroll to position [577, 0]
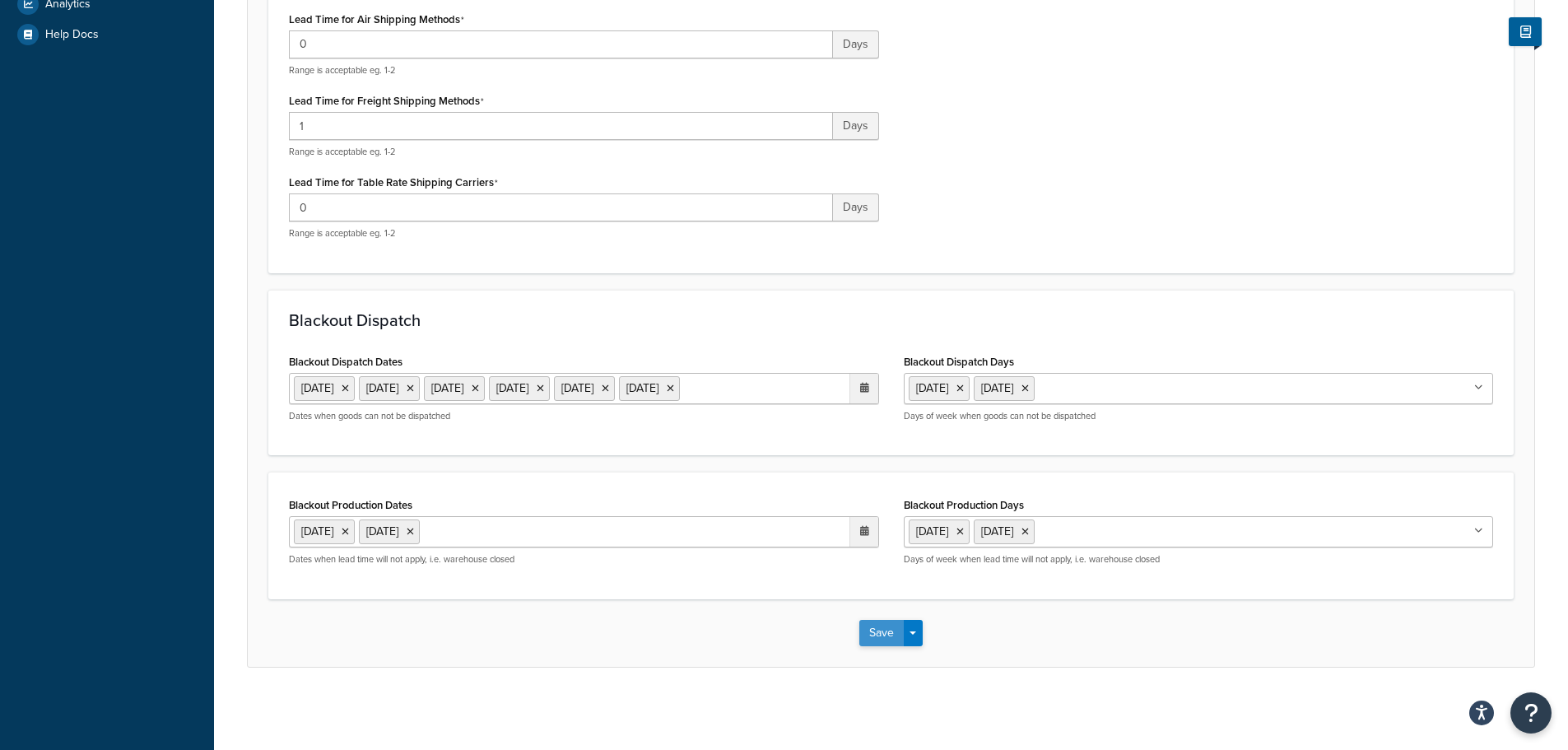
click at [865, 646] on button "Save" at bounding box center [882, 634] width 45 height 27
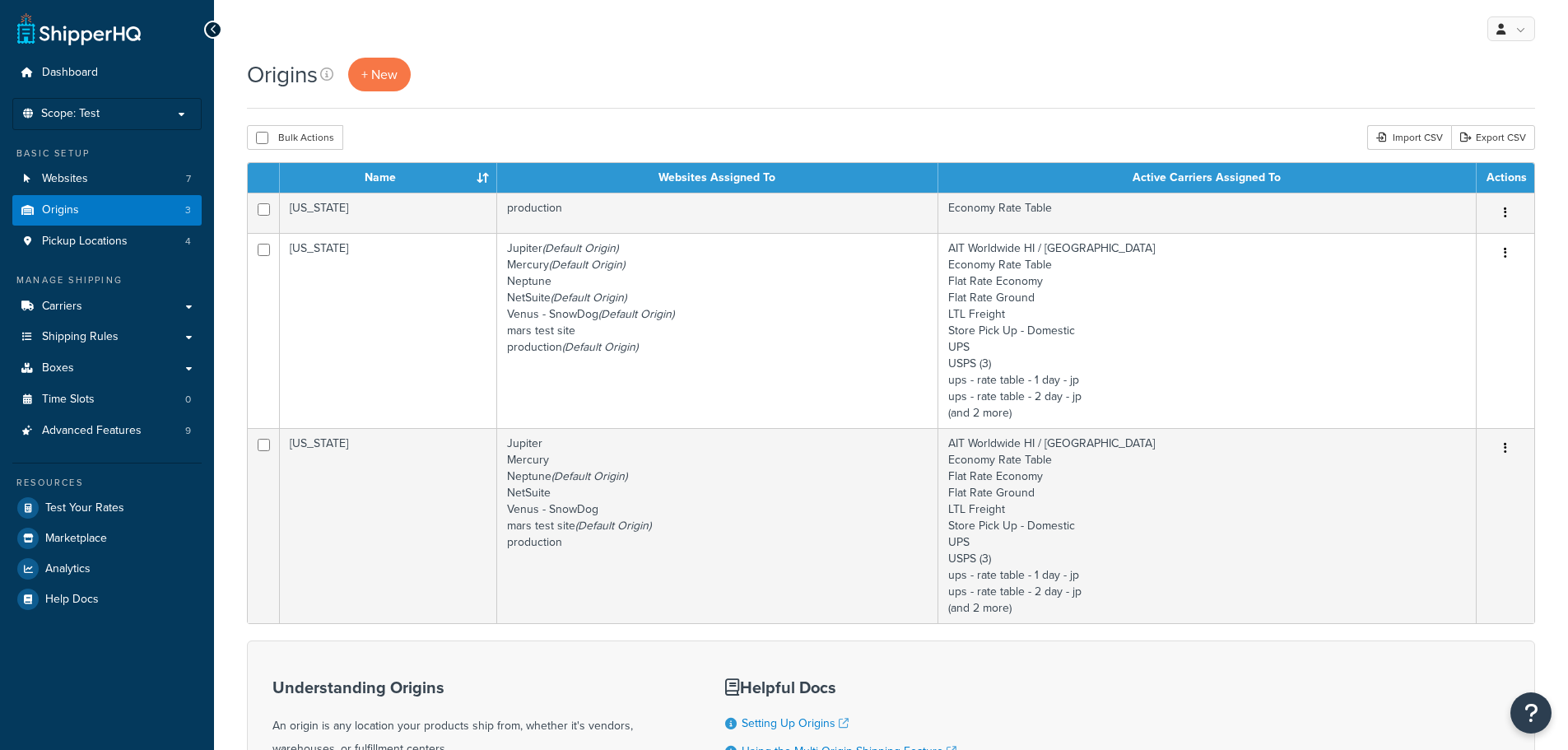
click at [320, 500] on td "[US_STATE]" at bounding box center [389, 525] width 217 height 195
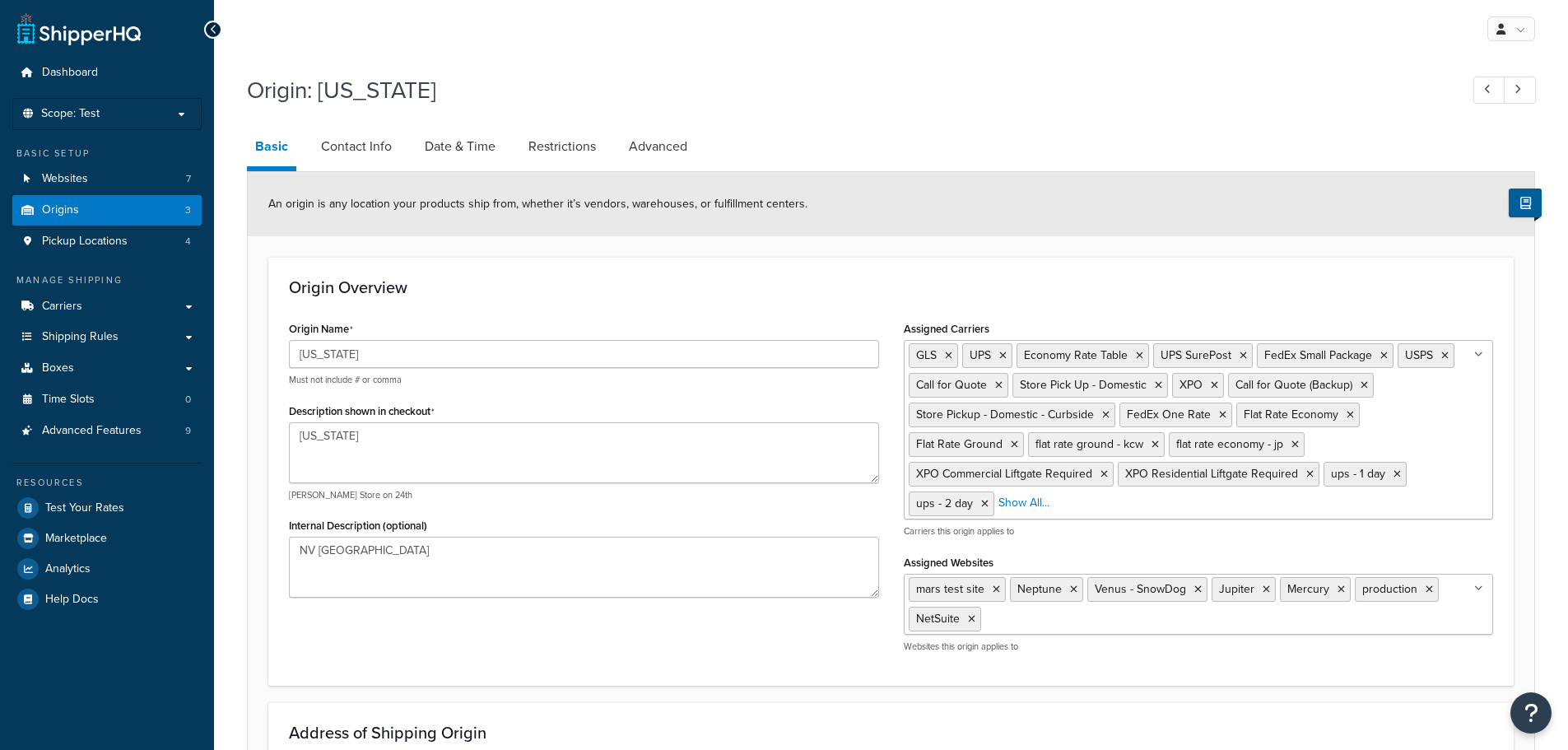
select select "28"
click at [435, 146] on link "Date & Time" at bounding box center [459, 147] width 87 height 40
select select "PER_SHIPPING_METHOD_TYPE"
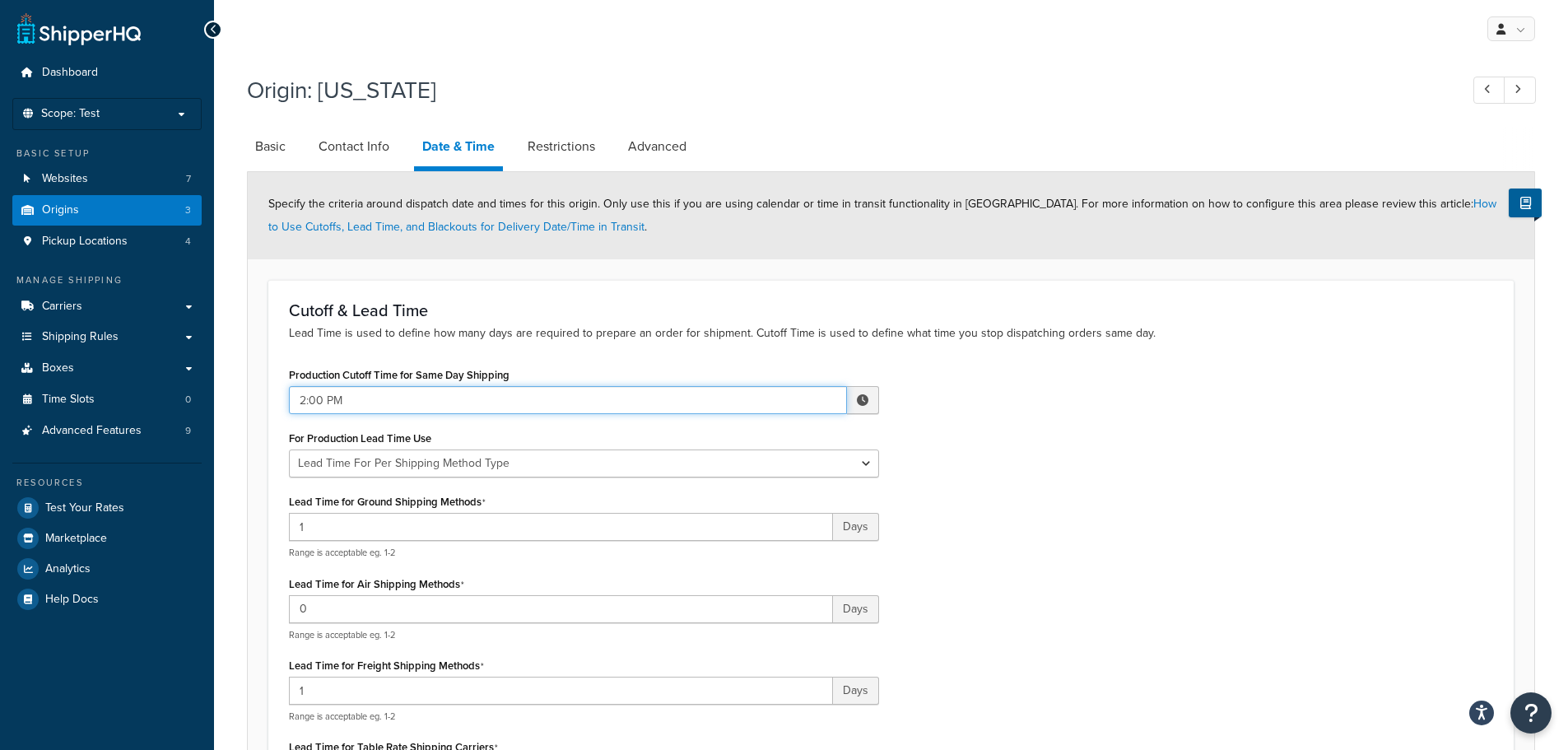
click at [566, 406] on input "2:00 PM" at bounding box center [567, 401] width 558 height 28
click at [735, 480] on span "▼" at bounding box center [742, 486] width 33 height 33
type input "12:00 PM"
click at [929, 462] on div "Production Cutoff Time for Same Day Shipping 12:00 PM ▲ 12 ▼ : ▲ 00 ▼ ▲ PM ▼ Fo…" at bounding box center [891, 591] width 1229 height 455
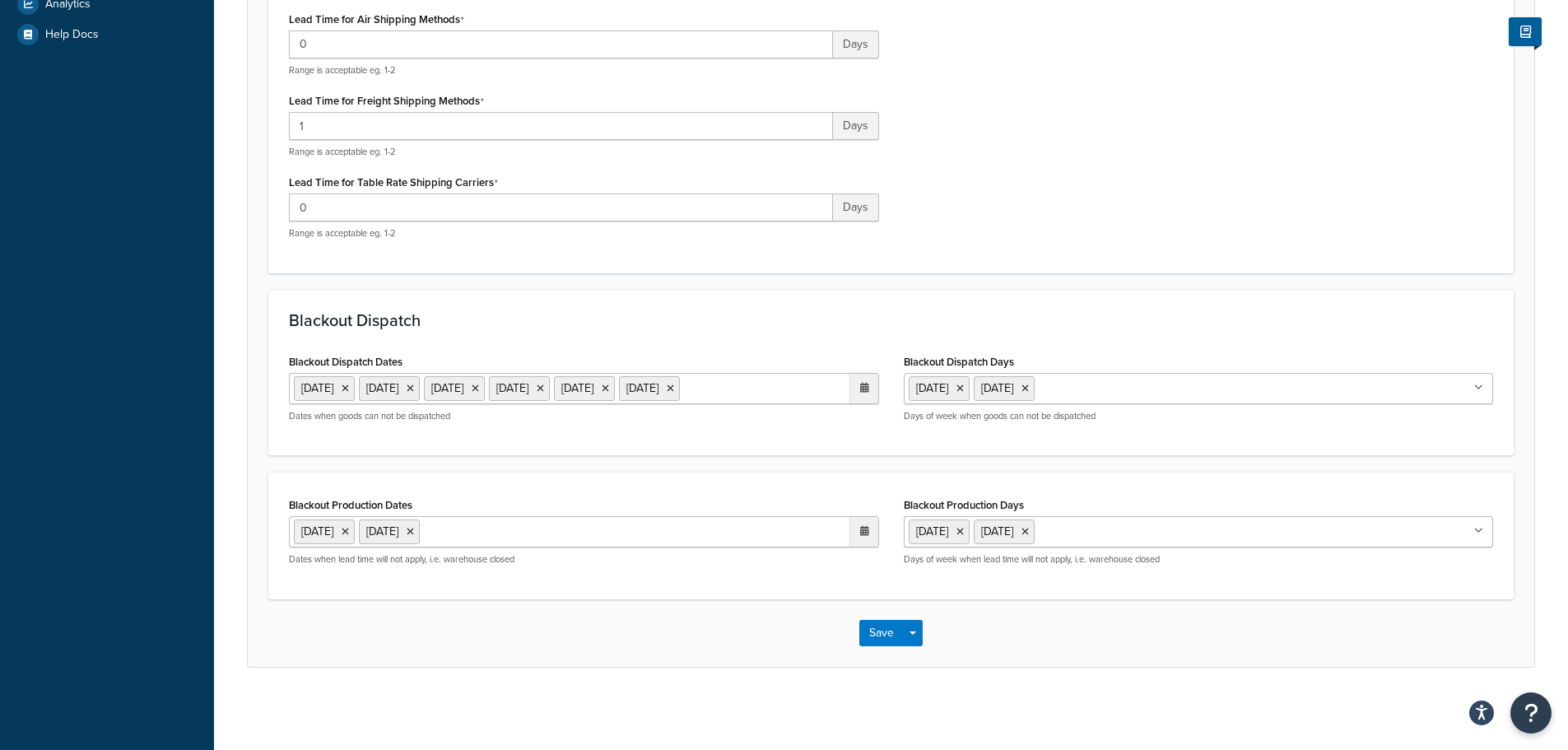
scroll to position [595, 0]
click at [892, 631] on button "Save" at bounding box center [882, 634] width 45 height 27
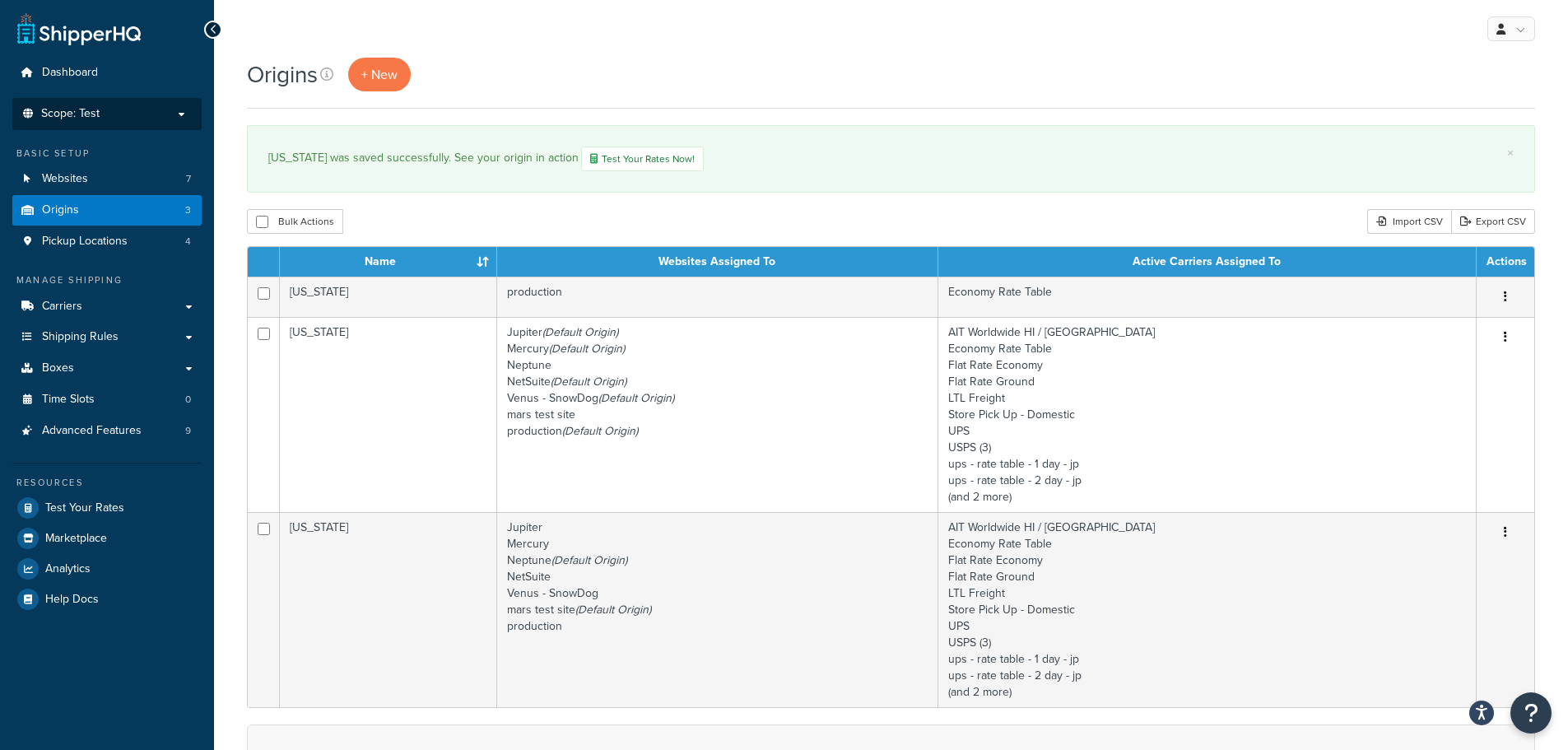
click at [90, 118] on span "Scope: Test" at bounding box center [70, 114] width 58 height 14
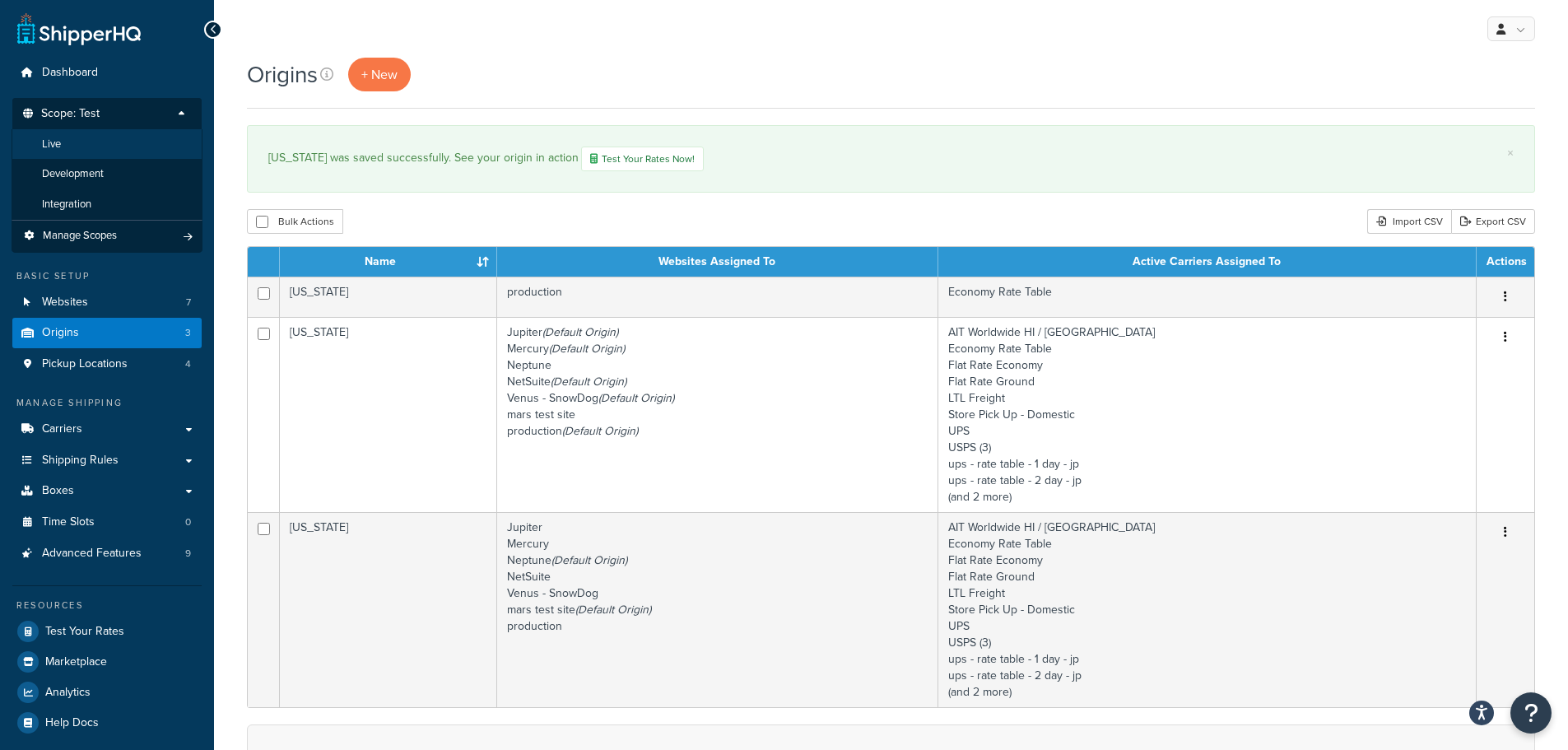
click at [89, 143] on li "Live" at bounding box center [107, 144] width 191 height 31
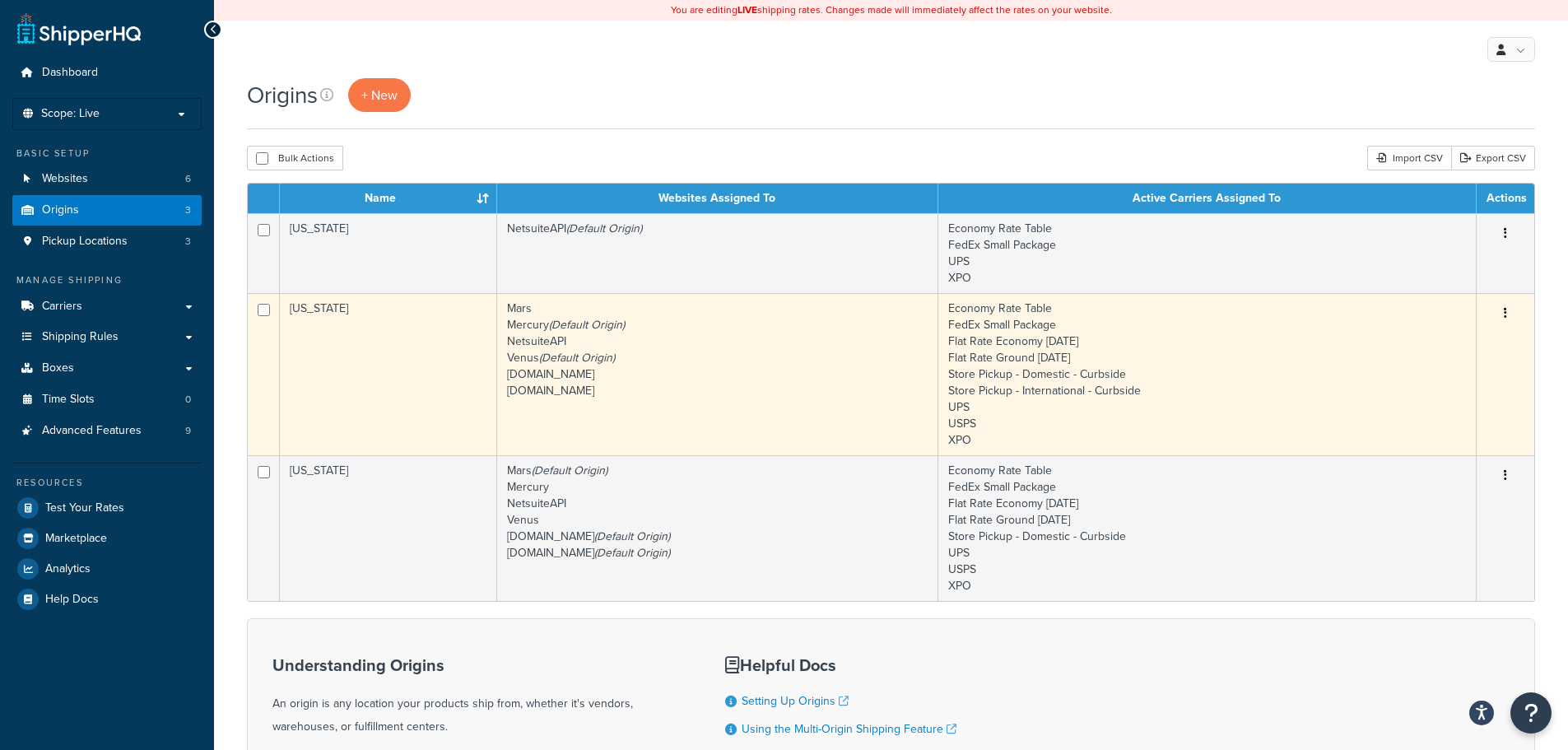
click at [389, 391] on td "[US_STATE]" at bounding box center [389, 374] width 217 height 163
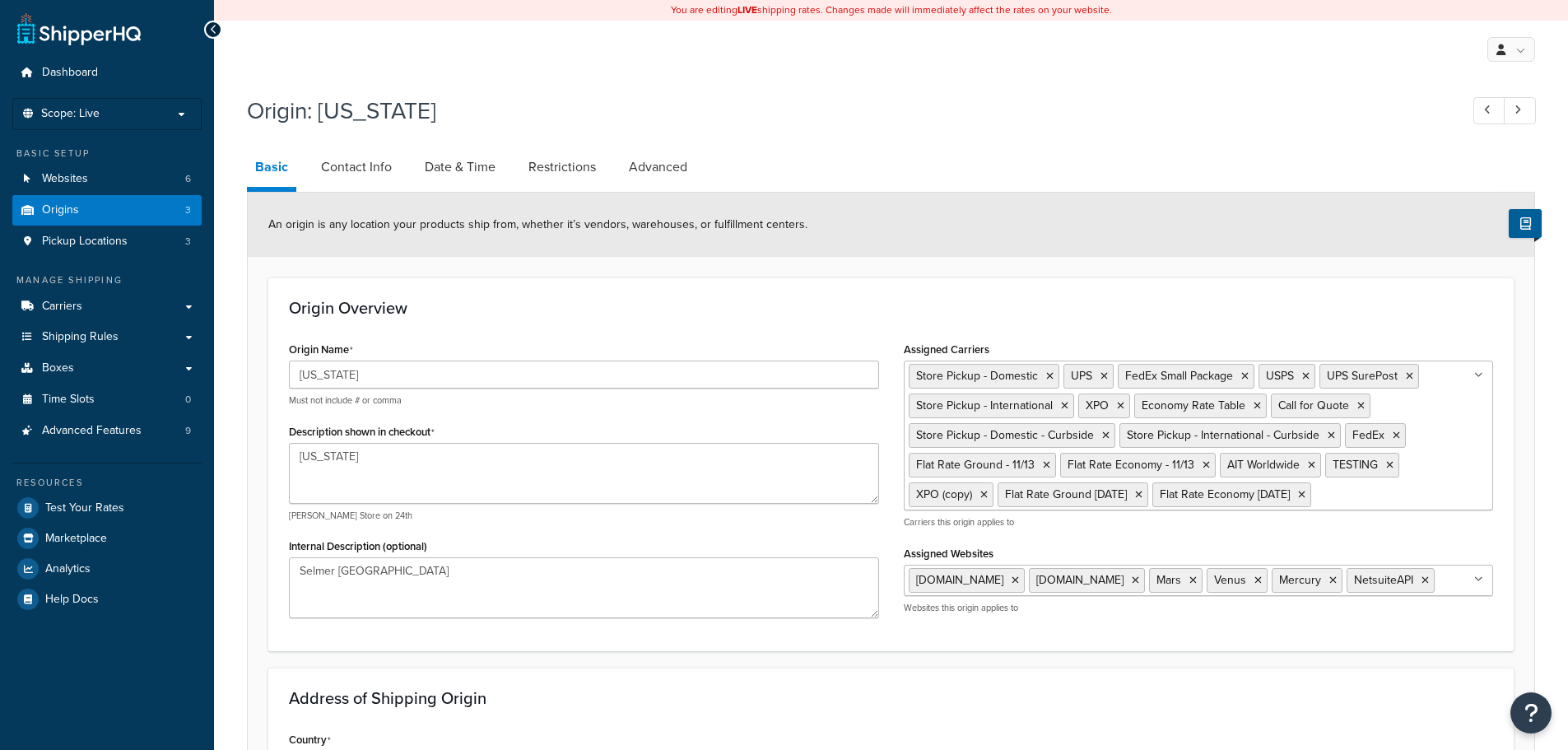
select select "42"
click at [463, 171] on link "Date & Time" at bounding box center [459, 168] width 87 height 40
select select "PER_SHIPPING_METHOD_TYPE"
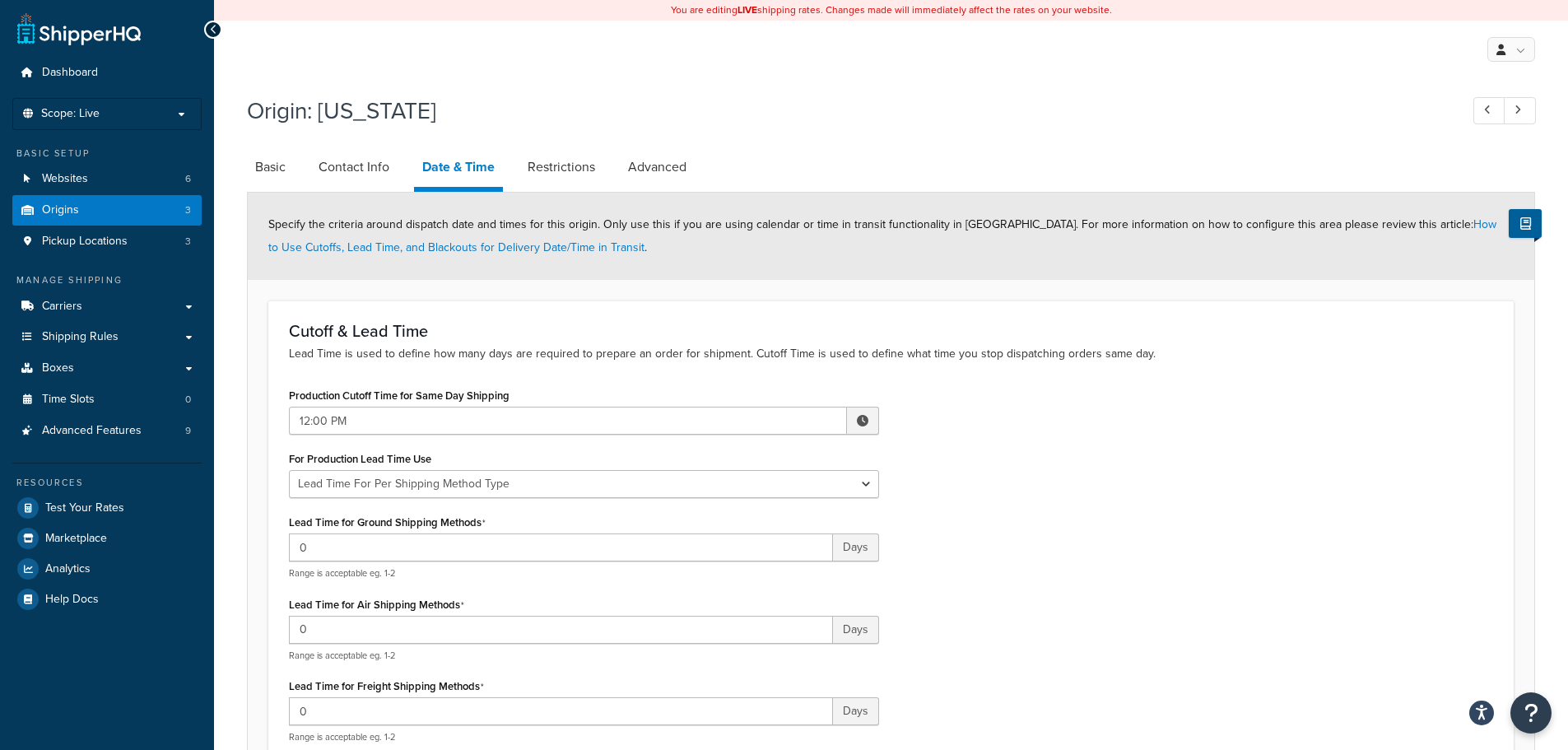
click at [268, 64] on div "My Profile Billing Global Settings Contact Us Logout" at bounding box center [891, 49] width 1354 height 57
click at [179, 119] on p "Scope: Live" at bounding box center [107, 114] width 174 height 14
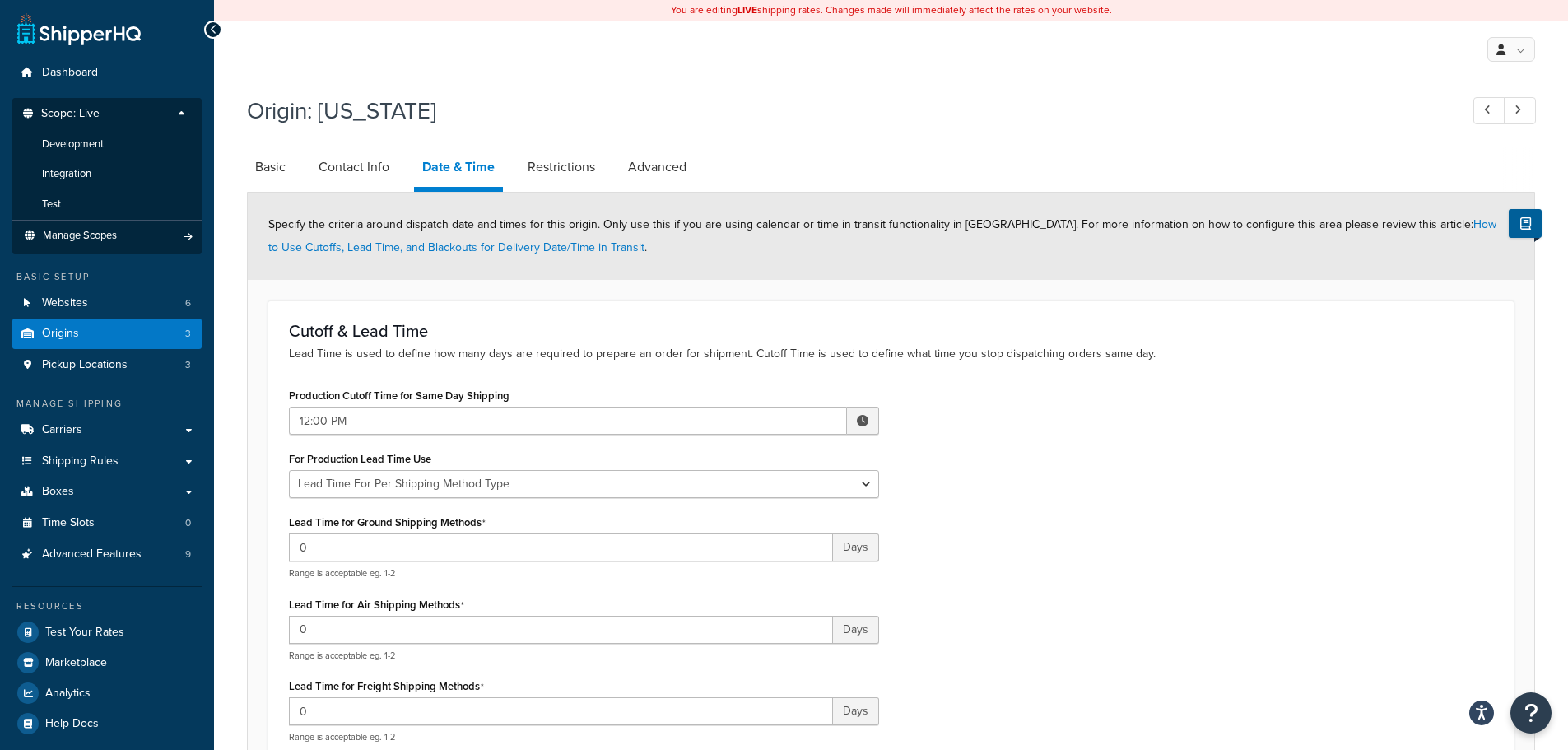
click at [265, 87] on div "Origin: [US_STATE]" at bounding box center [891, 113] width 1289 height 53
